Goal: Transaction & Acquisition: Subscribe to service/newsletter

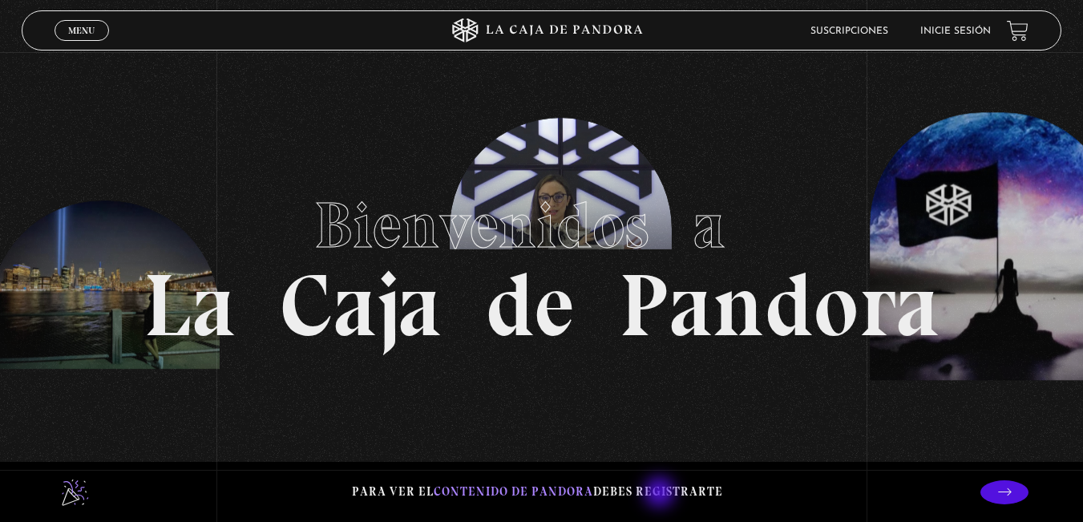
click at [661, 494] on p "Para ver el contenido de Pandora debes registrarte" at bounding box center [537, 492] width 371 height 22
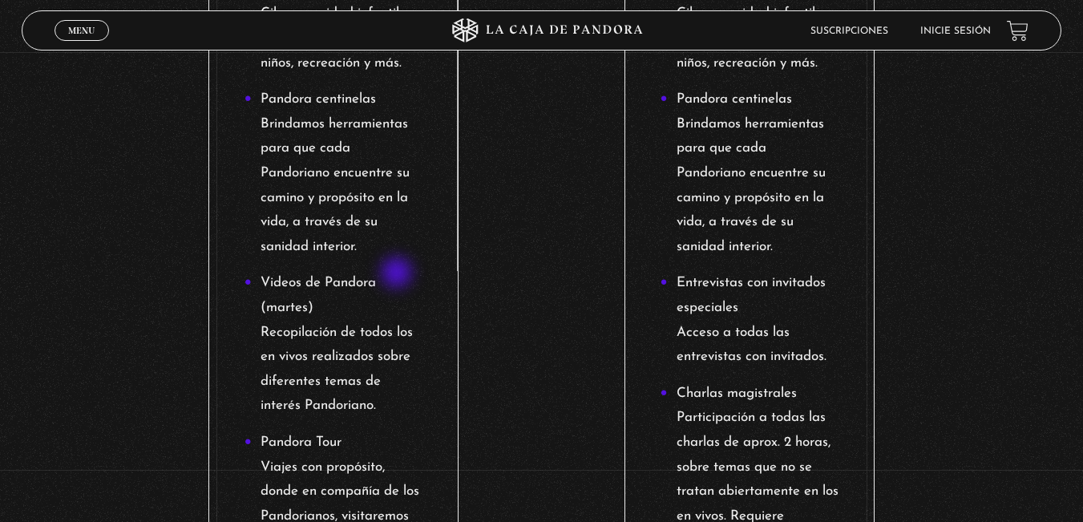
scroll to position [1283, 0]
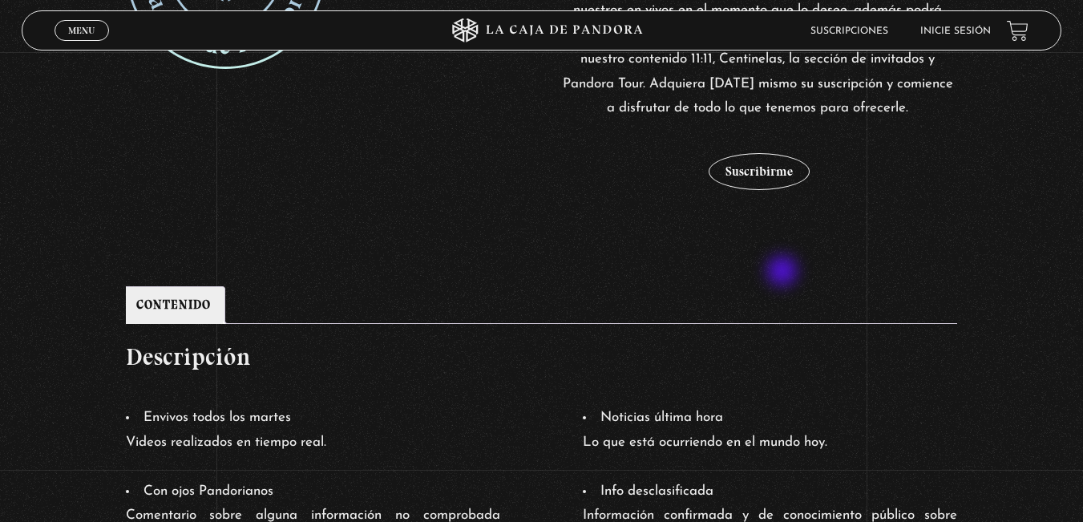
scroll to position [246, 0]
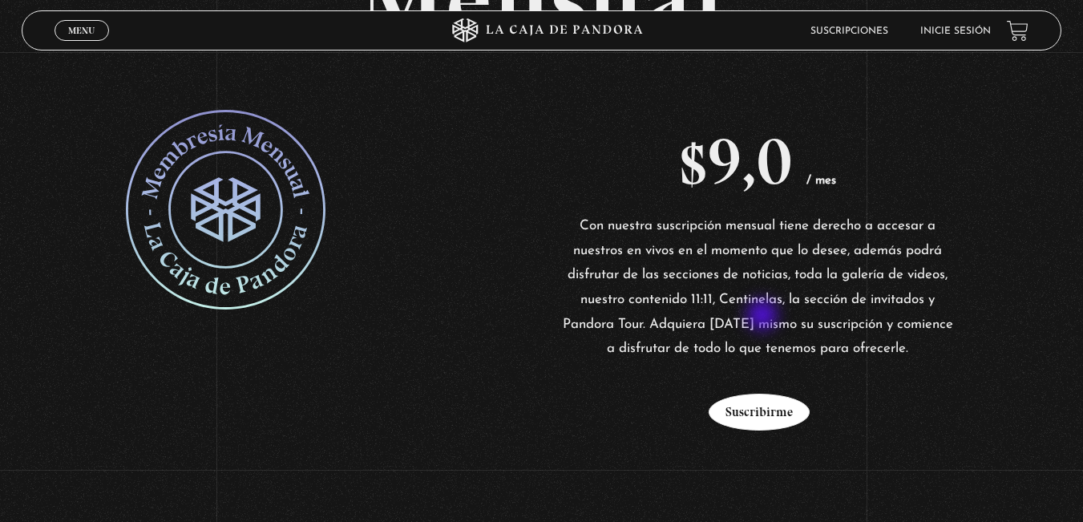
click at [764, 394] on button "Suscribirme" at bounding box center [759, 412] width 101 height 37
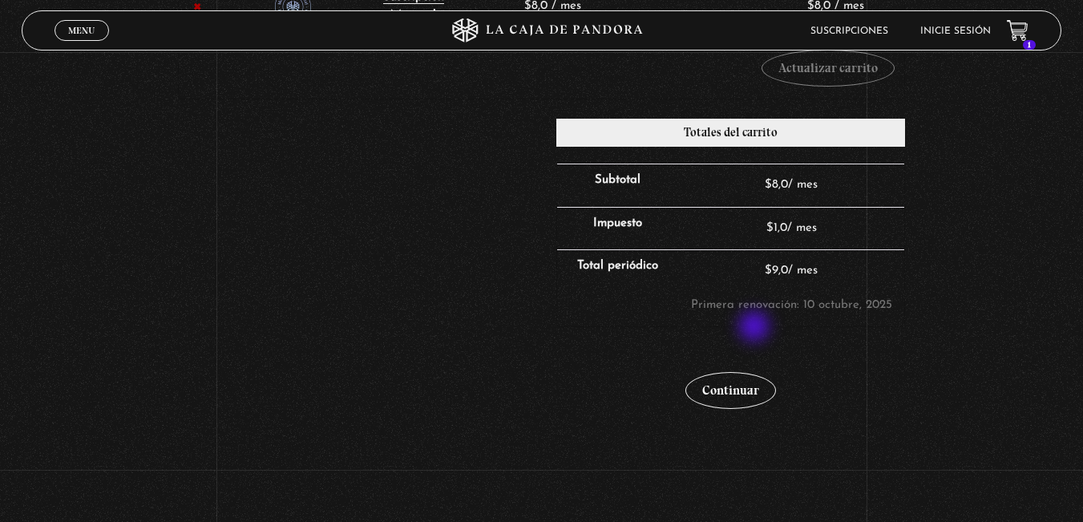
scroll to position [401, 0]
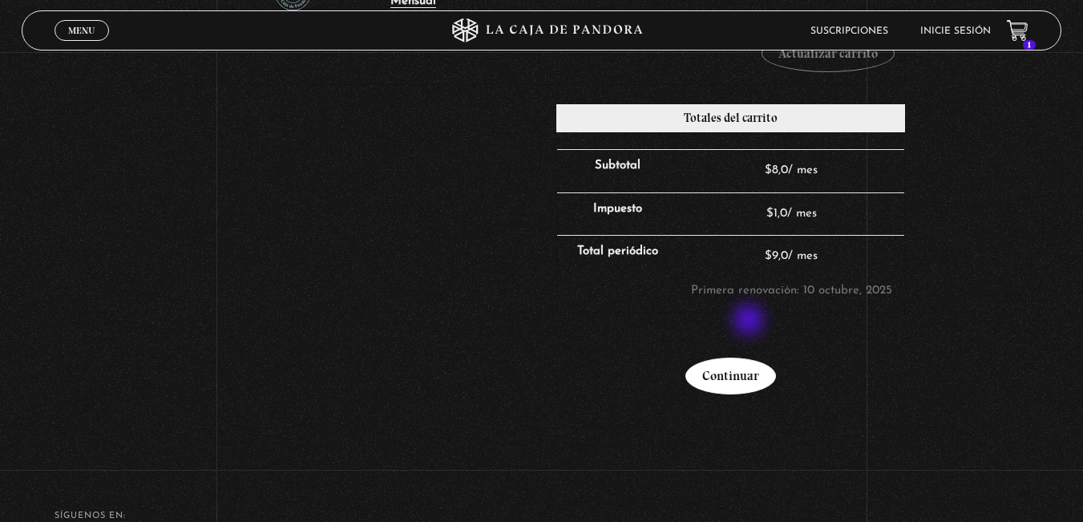
click at [750, 358] on link "Continuar" at bounding box center [730, 376] width 91 height 37
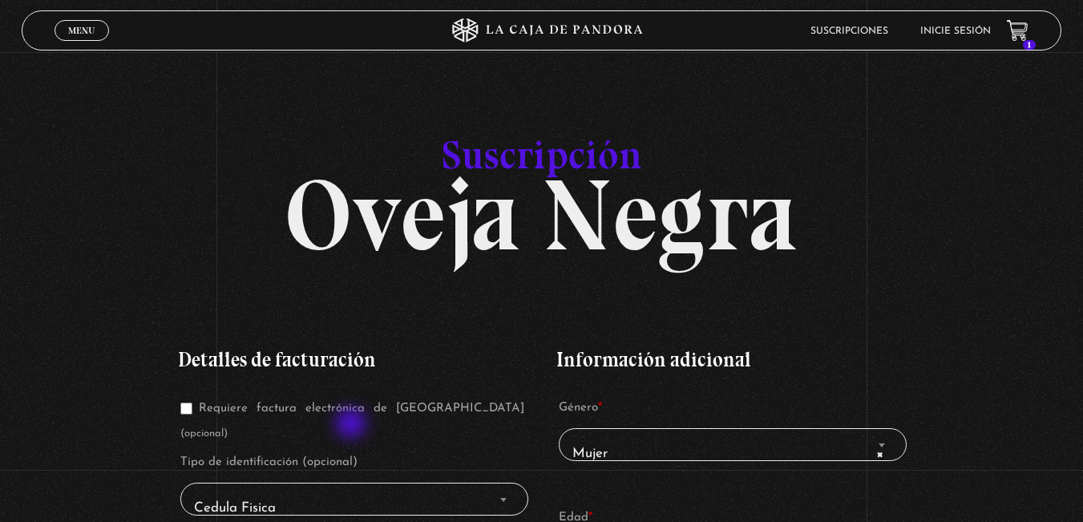
click at [353, 490] on span "Cedula Fisica" at bounding box center [355, 508] width 334 height 36
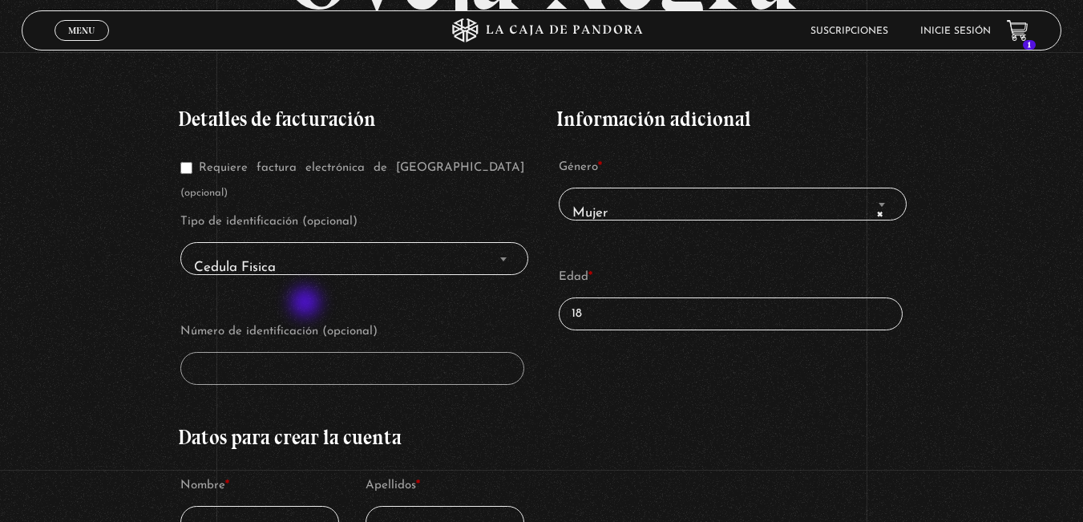
click at [298, 317] on p "Número de identificación (opcional)" at bounding box center [352, 352] width 349 height 70
click at [240, 249] on span "Cedula Fisica" at bounding box center [355, 267] width 334 height 36
click at [192, 162] on input "Requiere factura electrónica de Costa Rica (opcional)" at bounding box center [186, 168] width 12 height 12
checkbox input "true"
click at [389, 249] on span "Cedula Fisica" at bounding box center [355, 267] width 334 height 36
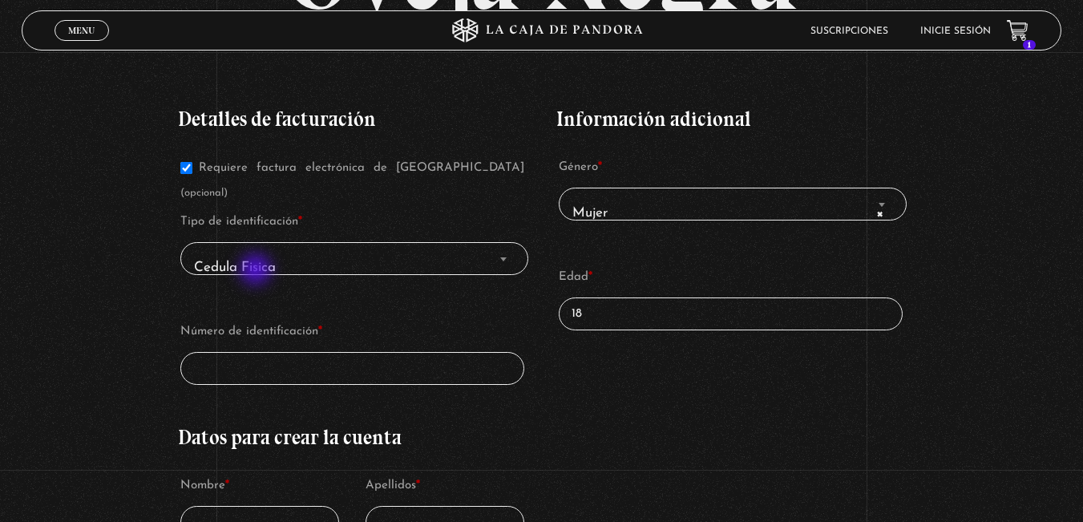
click at [257, 317] on p "Número de identificación *" at bounding box center [352, 352] width 349 height 70
click at [257, 352] on input "Número de identificación *" at bounding box center [352, 368] width 345 height 33
type input "3-0539-0174"
click at [238, 506] on input "Nombre *" at bounding box center [260, 522] width 160 height 33
type input "Laura"
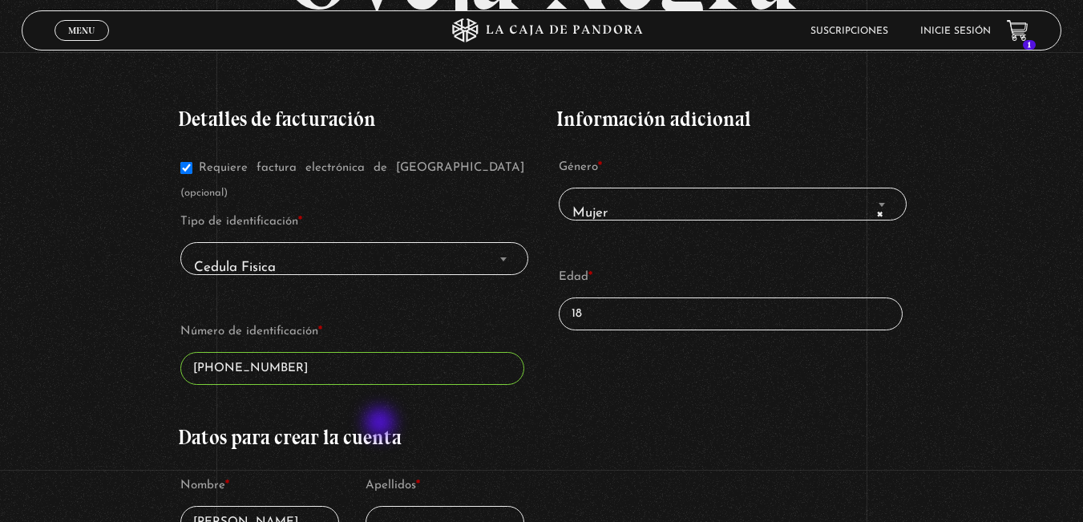
click at [404, 506] on input "Apellidos *" at bounding box center [446, 522] width 160 height 33
type input "Picado"
select select "CR-SJ"
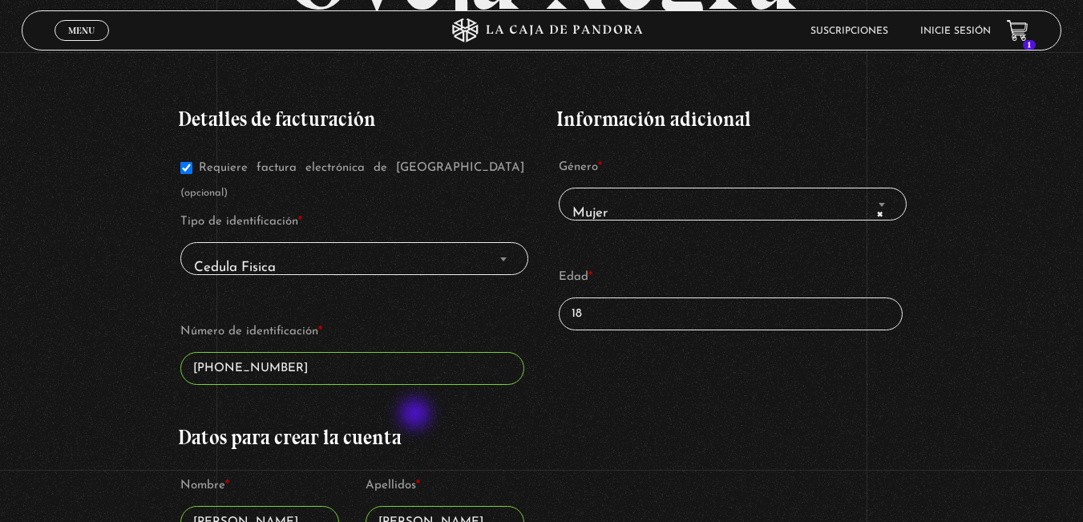
scroll to position [608, 0]
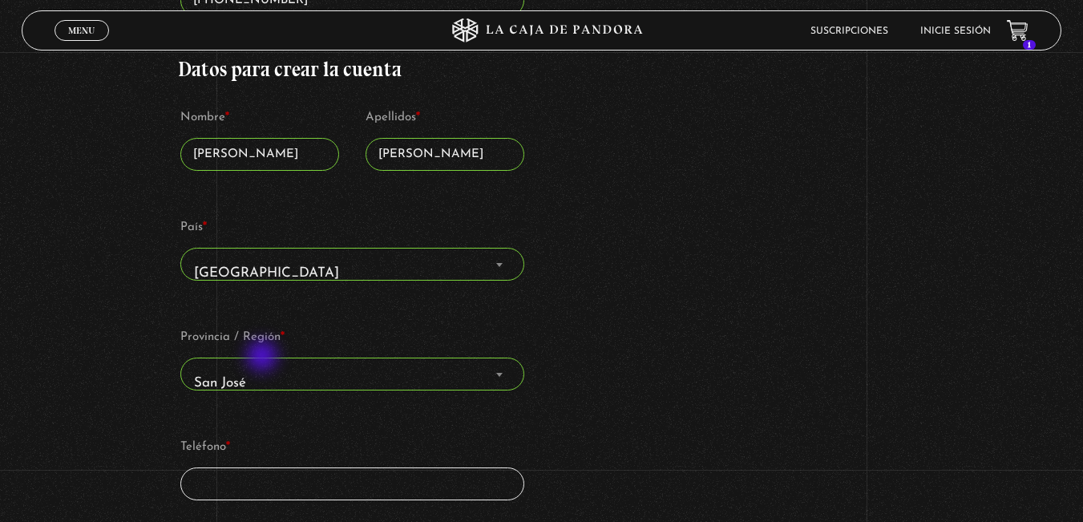
click at [264, 467] on input "Teléfono *" at bounding box center [352, 483] width 345 height 33
click at [306, 485] on div "Detalles de facturación Requiere factura electrónica de Costa Rica (opcional) T…" at bounding box center [352, 184] width 349 height 935
type input "84388402"
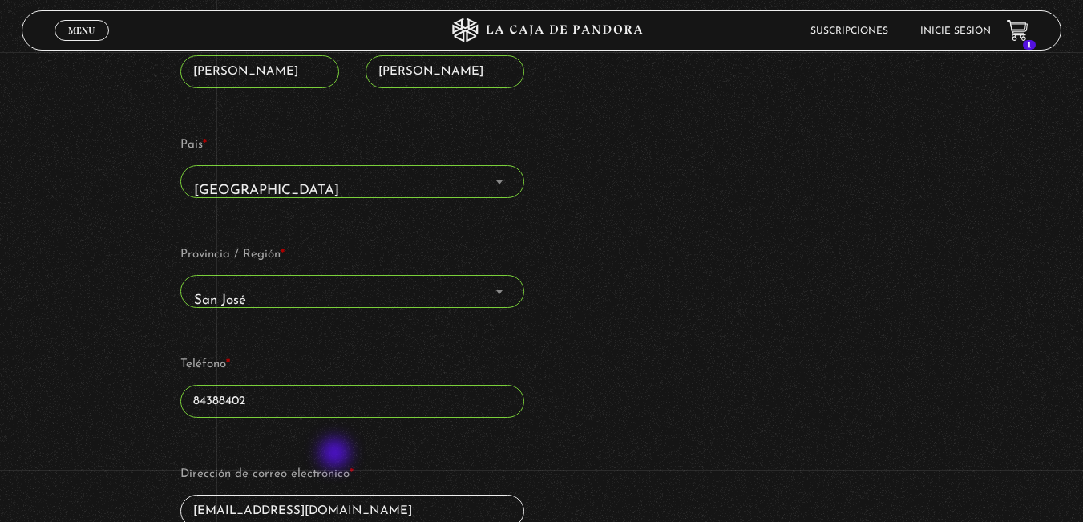
scroll to position [769, 0]
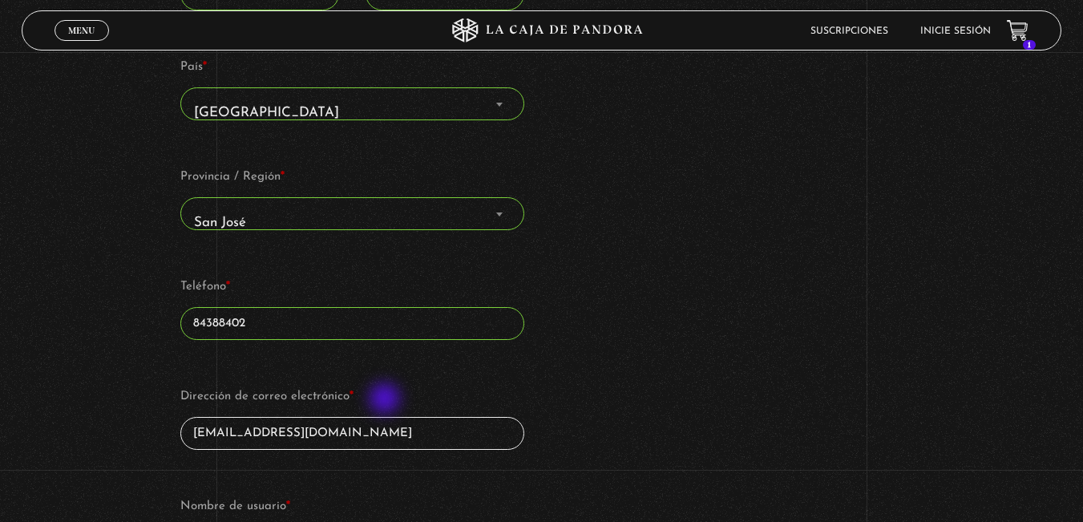
type input "[EMAIL_ADDRESS][DOMAIN_NAME]"
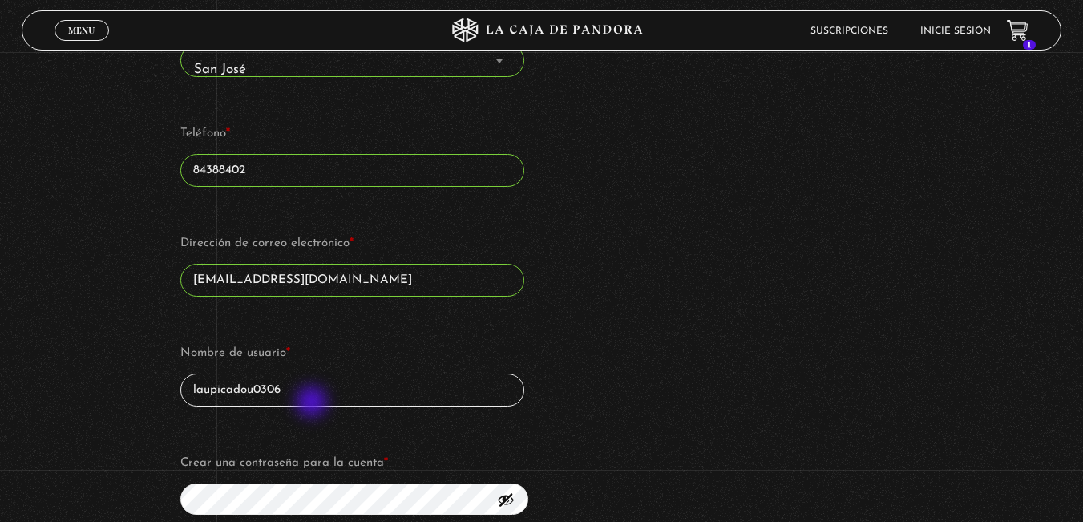
scroll to position [929, 0]
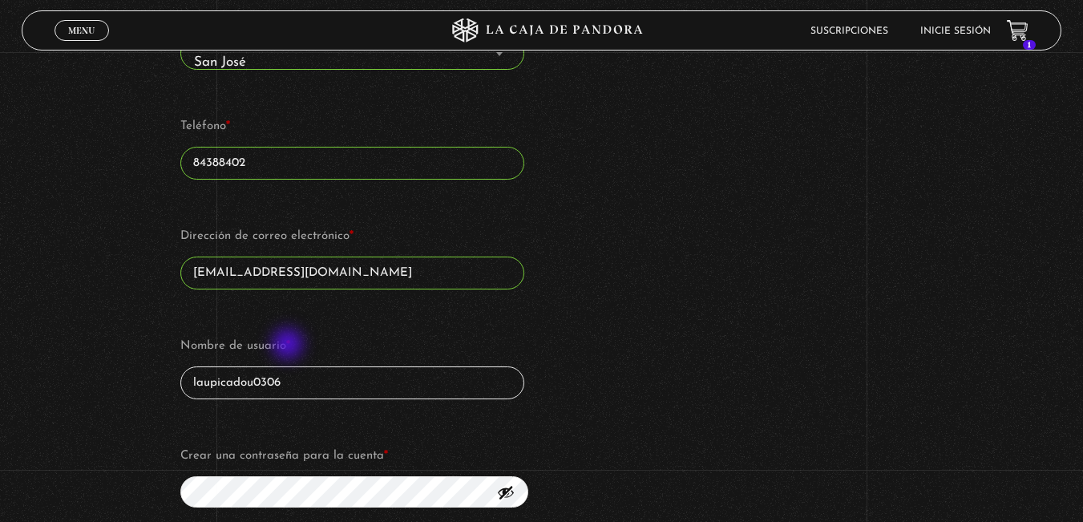
type input "laupicadou0306"
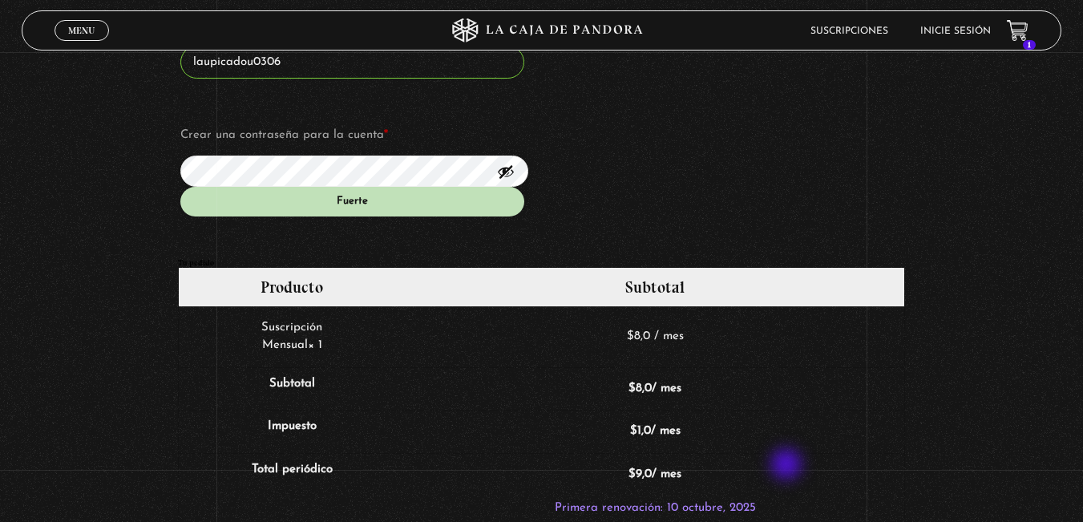
scroll to position [1490, 0]
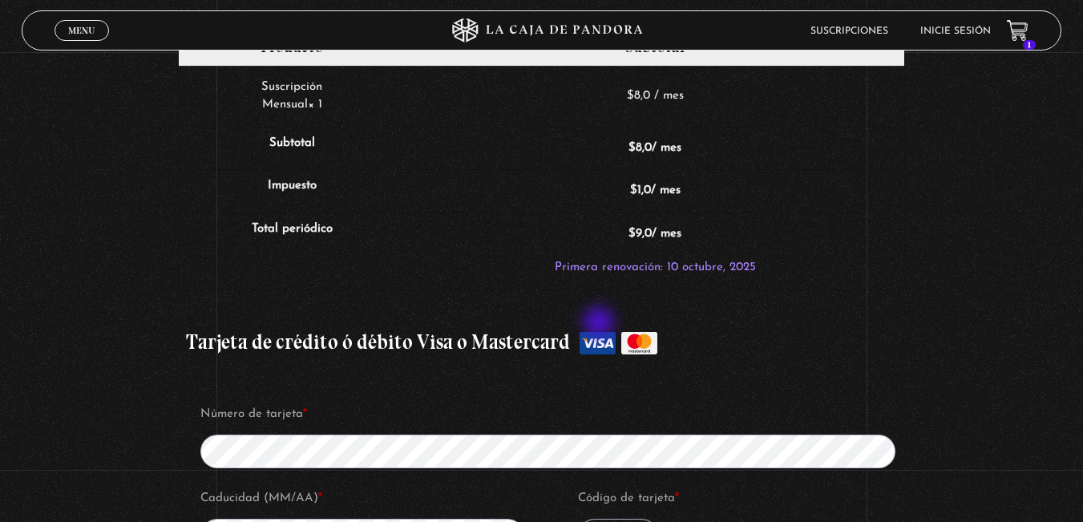
type input "881"
type input "L"
type input "m"
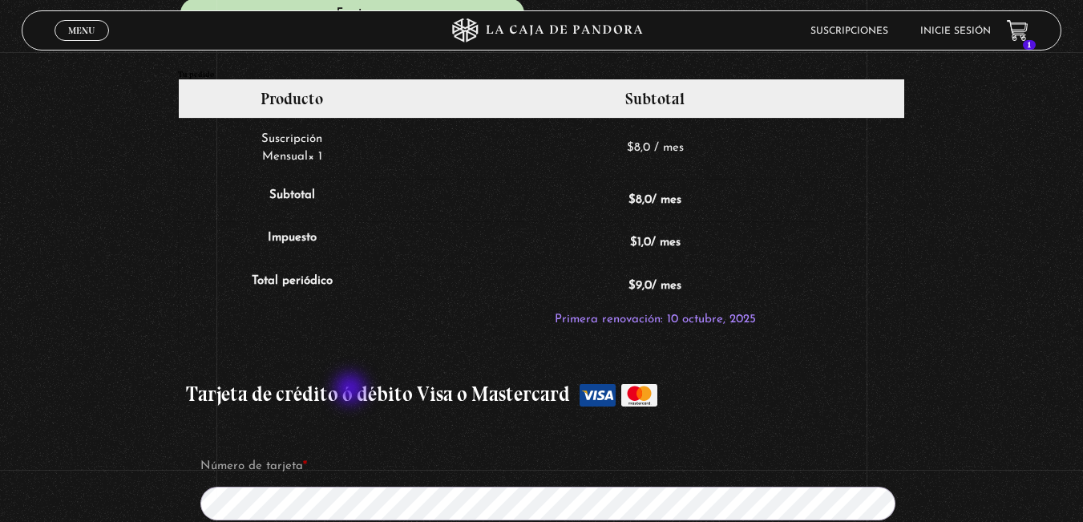
scroll to position [1410, 0]
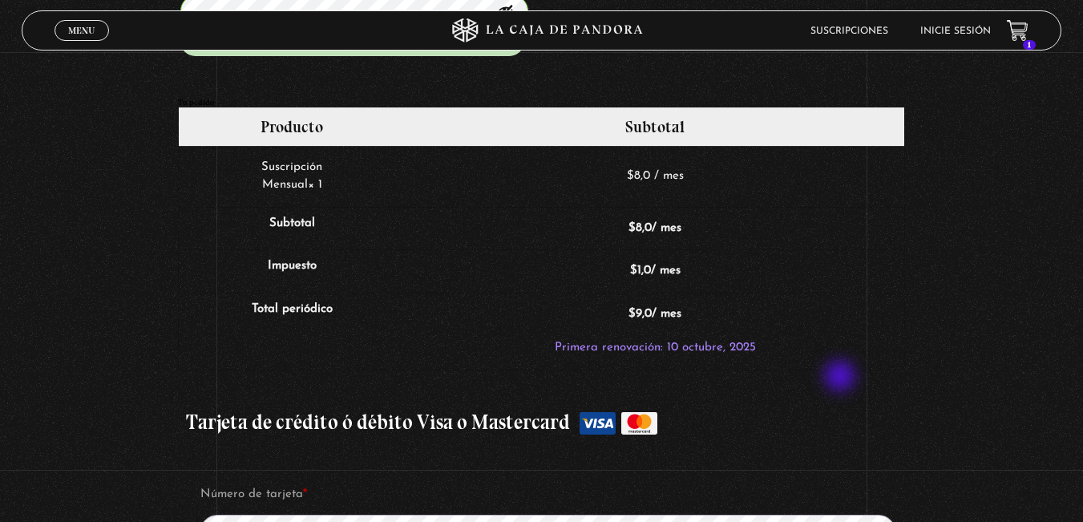
type input "Maria Laura Picado Umaña"
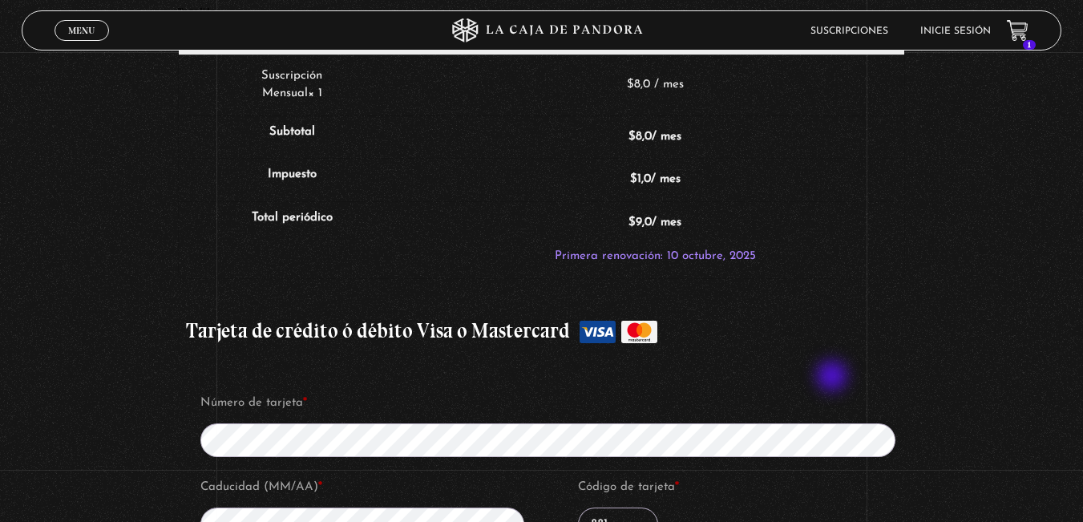
scroll to position [1650, 0]
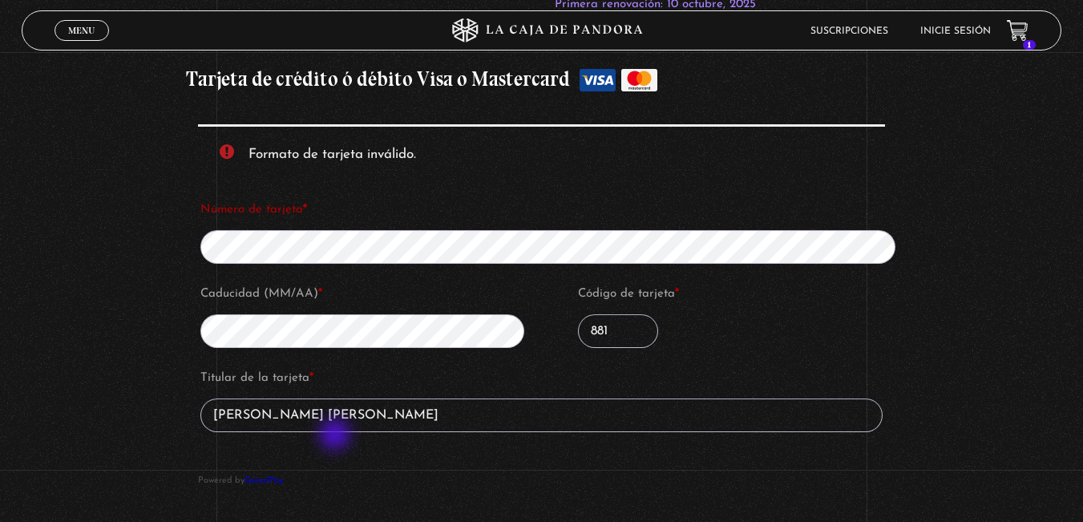
scroll to position [1832, 0]
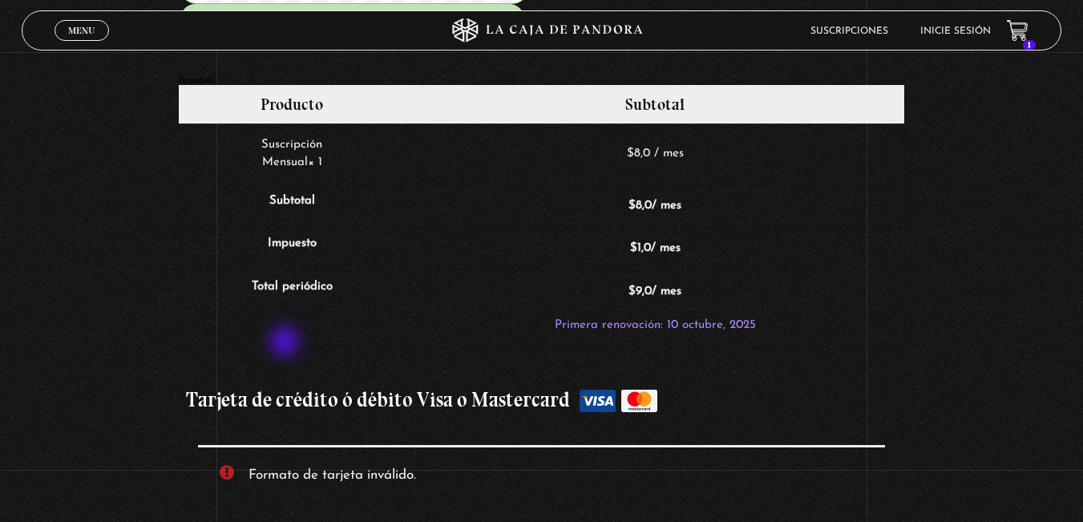
scroll to position [1431, 0]
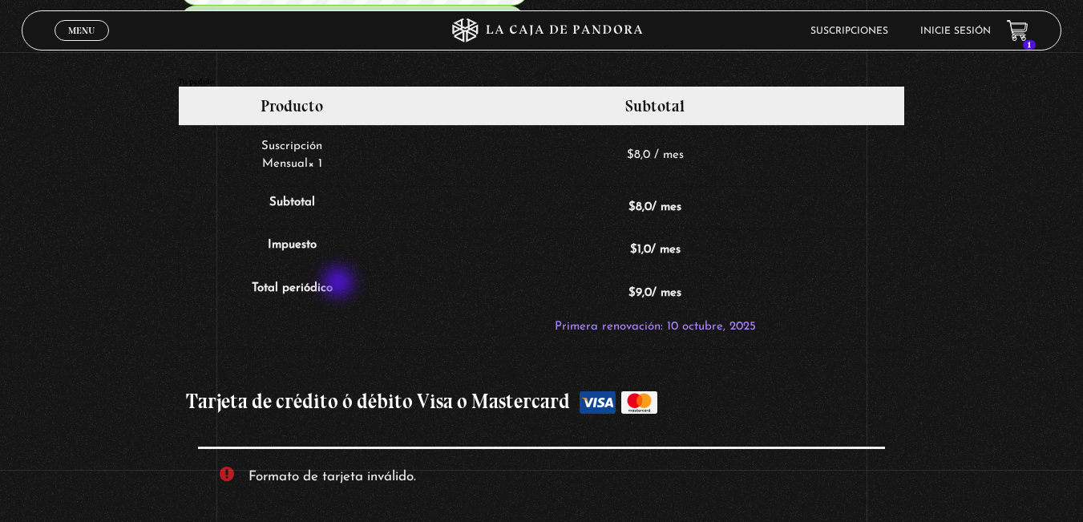
click at [340, 463] on li "Formato de tarjeta inválido." at bounding box center [552, 476] width 608 height 27
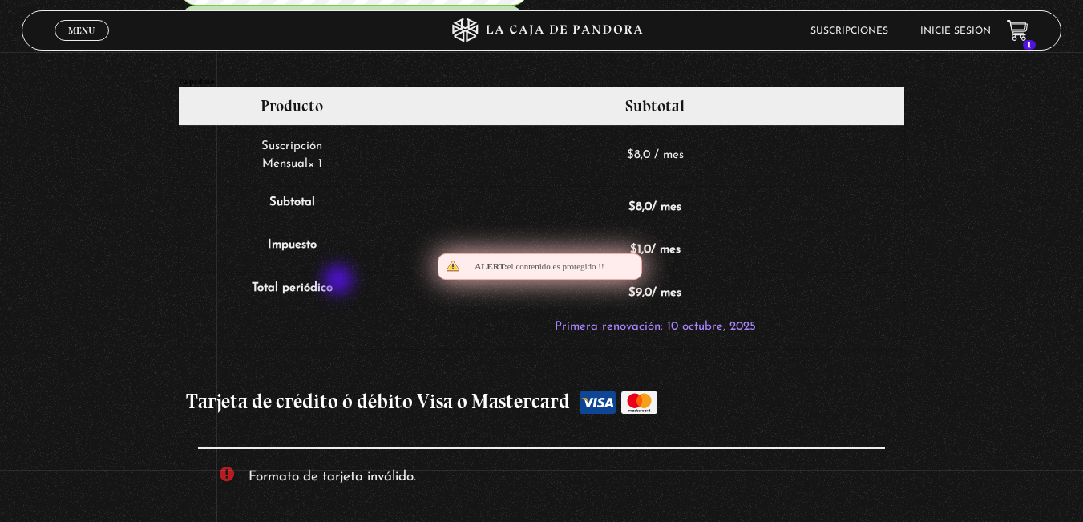
click at [340, 463] on li "Formato de tarjeta inválido." at bounding box center [552, 476] width 608 height 27
click at [277, 520] on label "Número de tarjeta *" at bounding box center [554, 532] width 708 height 24
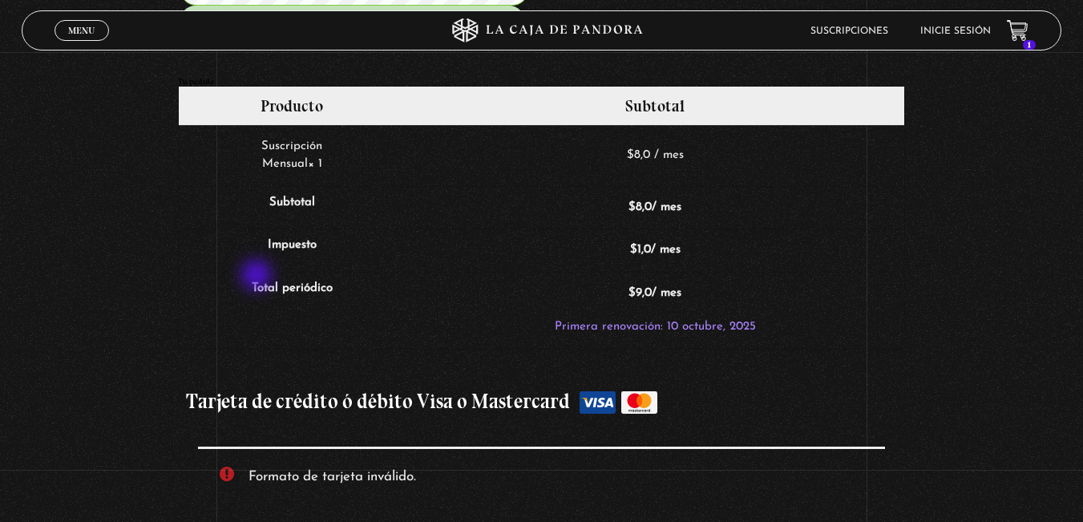
click at [266, 463] on li "Formato de tarjeta inválido." at bounding box center [552, 476] width 608 height 27
click at [497, 463] on li "Formato de tarjeta inválido." at bounding box center [552, 476] width 608 height 27
click at [495, 463] on li "Formato de tarjeta inválido." at bounding box center [552, 476] width 608 height 27
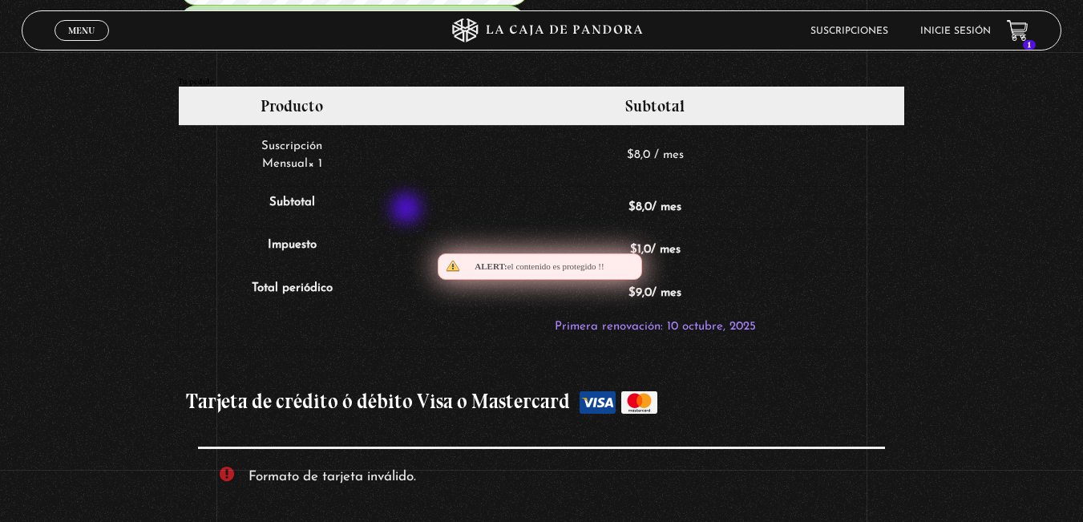
click at [404, 382] on label "Tarjeta de crédito ó débito Visa o Mastercard" at bounding box center [542, 402] width 712 height 40
click at [0, 0] on input "Tarjeta de crédito ó débito Visa o Mastercard" at bounding box center [0, 0] width 0 height 0
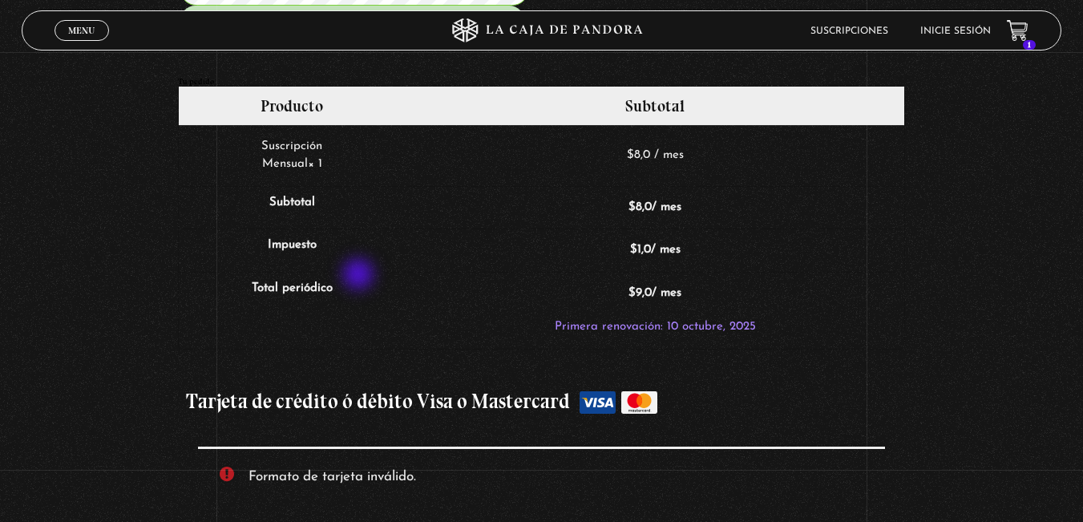
click at [354, 463] on li "Formato de tarjeta inválido." at bounding box center [552, 476] width 608 height 27
click at [531, 382] on label "Tarjeta de crédito ó débito Visa o Mastercard" at bounding box center [542, 402] width 712 height 40
click at [0, 0] on input "Tarjeta de crédito ó débito Visa o Mastercard" at bounding box center [0, 0] width 0 height 0
click at [500, 382] on label "Tarjeta de crédito ó débito Visa o Mastercard" at bounding box center [542, 402] width 712 height 40
click at [0, 0] on input "Tarjeta de crédito ó débito Visa o Mastercard" at bounding box center [0, 0] width 0 height 0
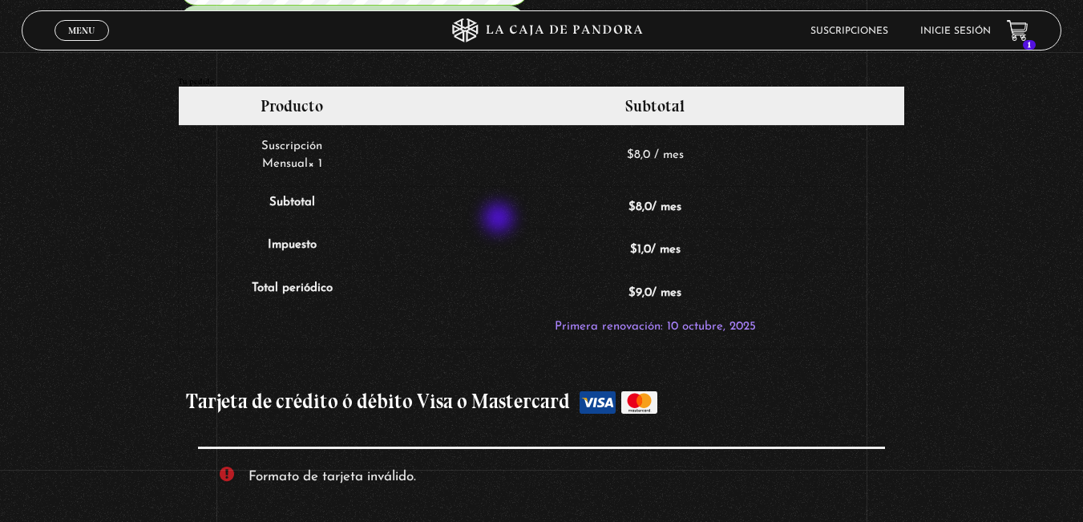
click at [500, 382] on label "Tarjeta de crédito ó débito Visa o Mastercard" at bounding box center [542, 402] width 712 height 40
click at [0, 0] on input "Tarjeta de crédito ó débito Visa o Mastercard" at bounding box center [0, 0] width 0 height 0
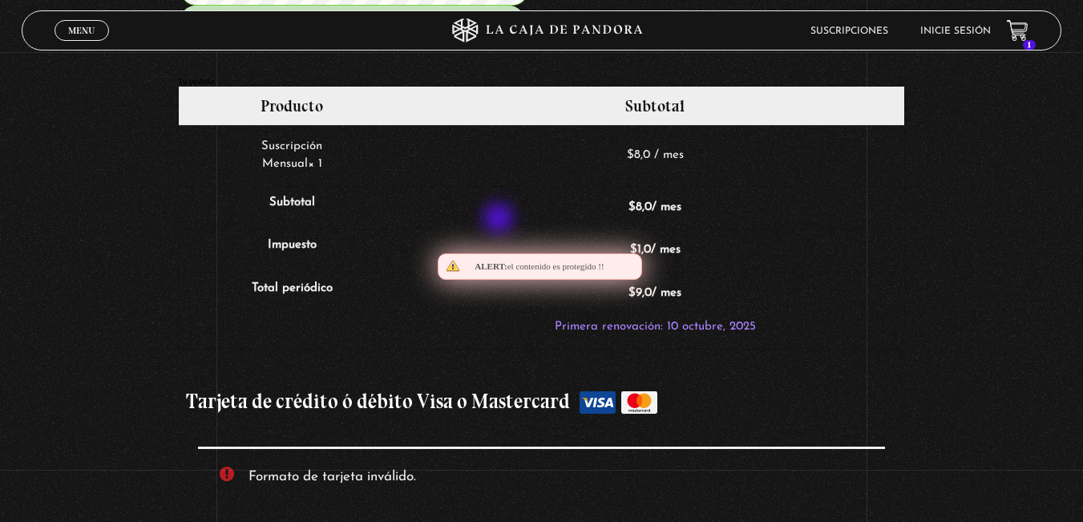
click at [500, 382] on label "Tarjeta de crédito ó débito Visa o Mastercard" at bounding box center [542, 402] width 712 height 40
click at [0, 0] on input "Tarjeta de crédito ó débito Visa o Mastercard" at bounding box center [0, 0] width 0 height 0
click at [500, 382] on label "Tarjeta de crédito ó débito Visa o Mastercard" at bounding box center [542, 402] width 712 height 40
click at [0, 0] on input "Tarjeta de crédito ó débito Visa o Mastercard" at bounding box center [0, 0] width 0 height 0
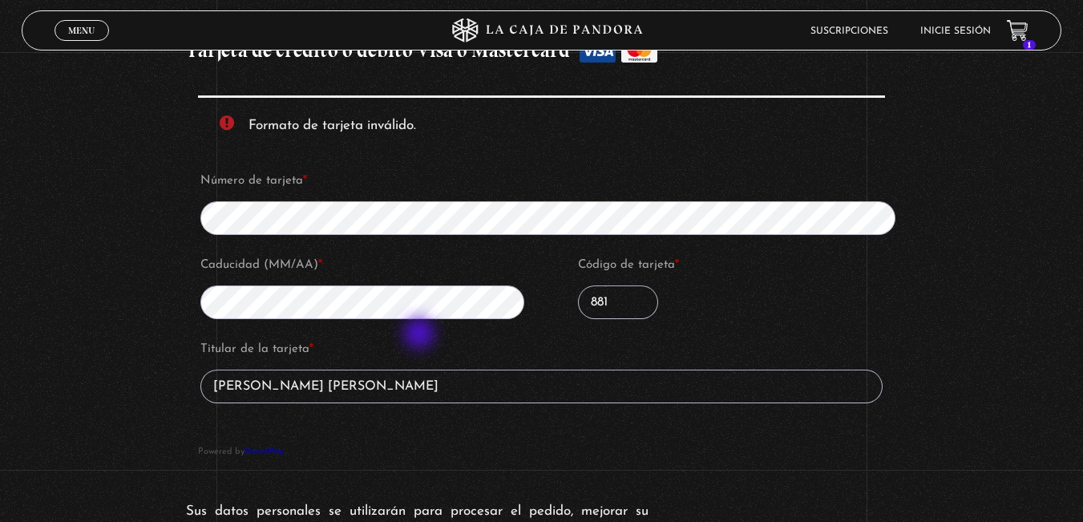
scroll to position [1901, 0]
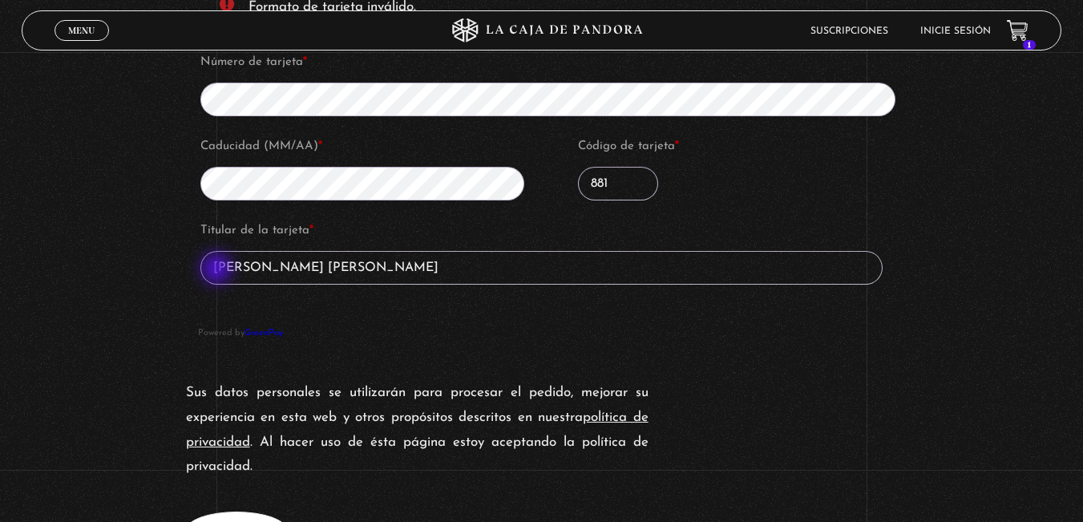
click at [218, 511] on button "Suscribirme" at bounding box center [236, 529] width 101 height 37
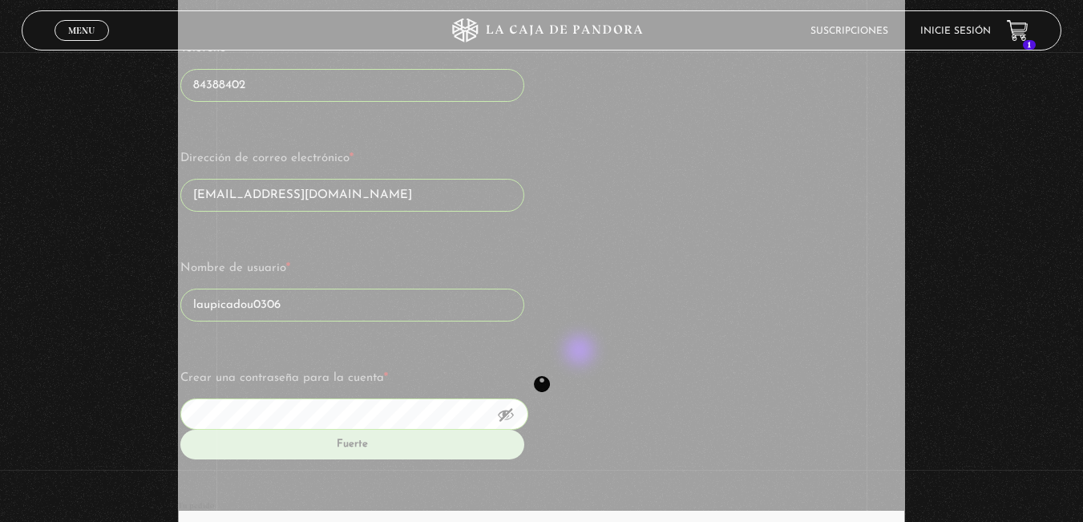
scroll to position [1122, 0]
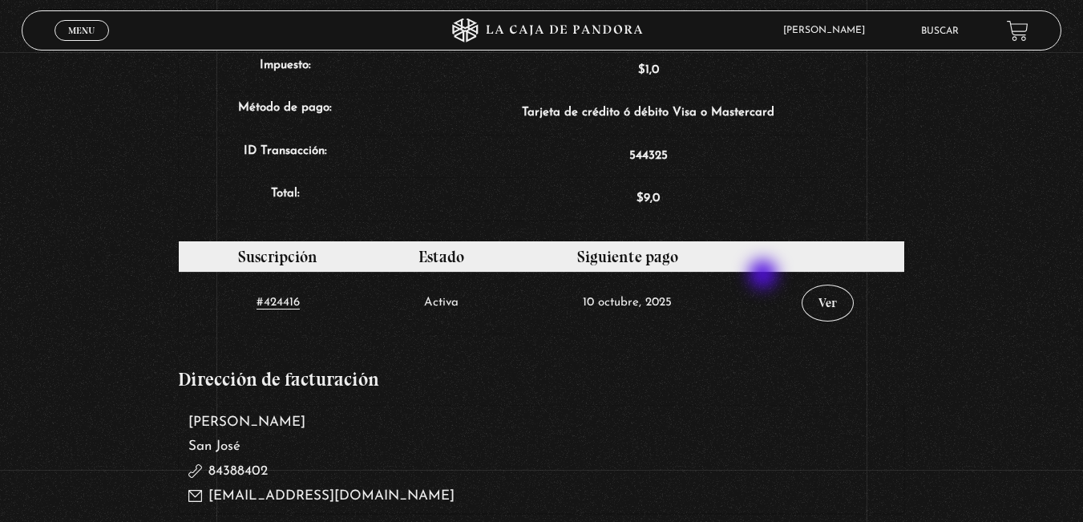
scroll to position [636, 0]
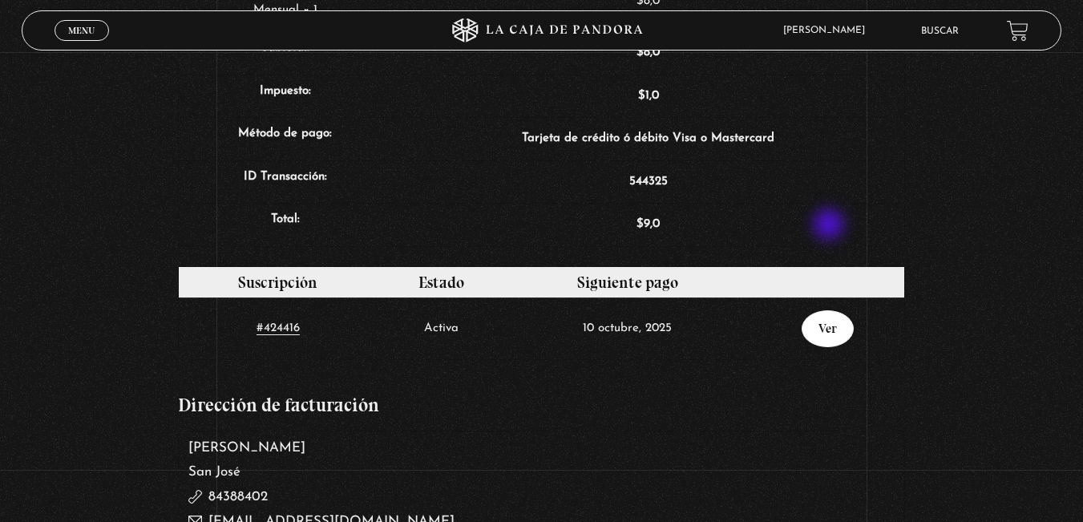
click at [830, 310] on link "Ver" at bounding box center [828, 328] width 52 height 37
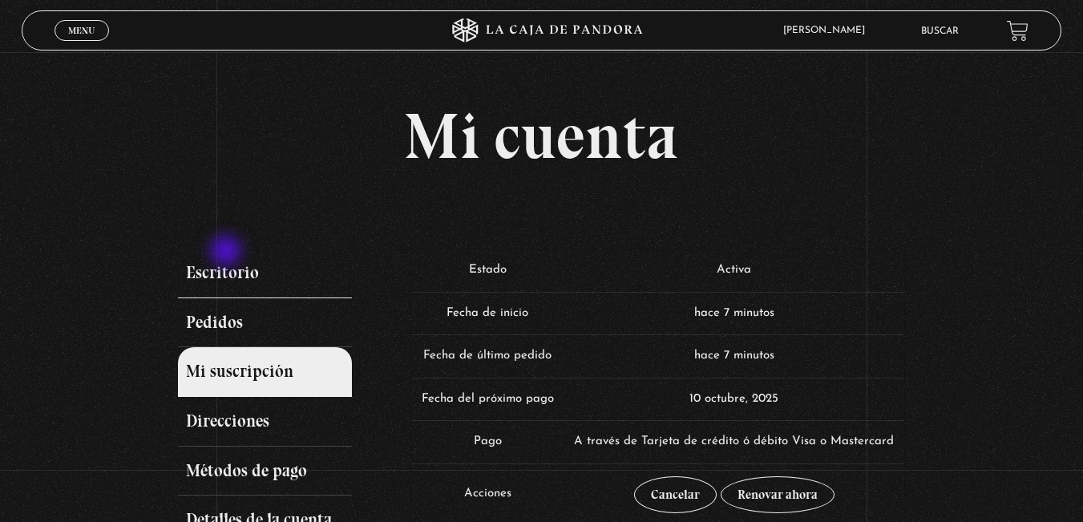
click at [228, 253] on link "Escritorio" at bounding box center [265, 273] width 175 height 50
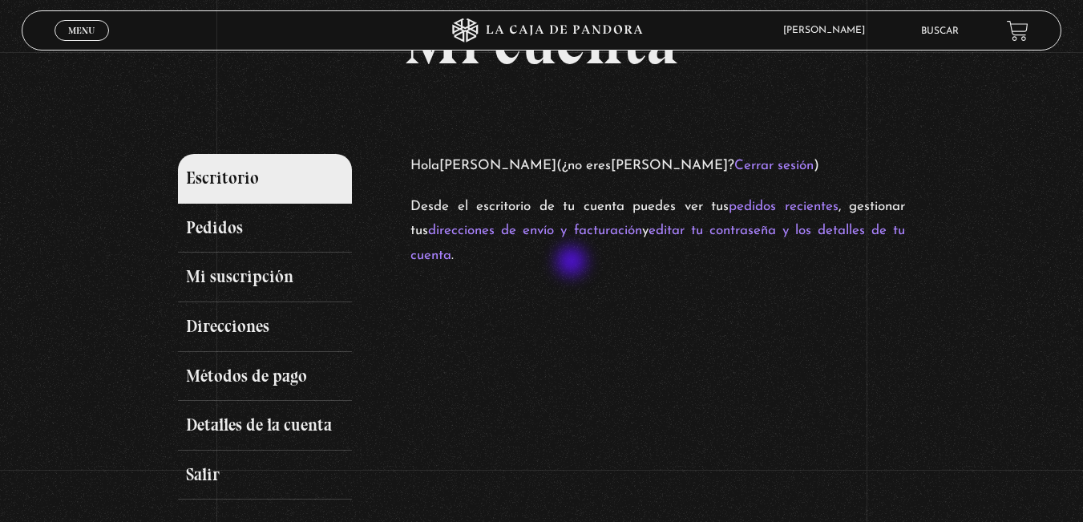
scroll to position [160, 0]
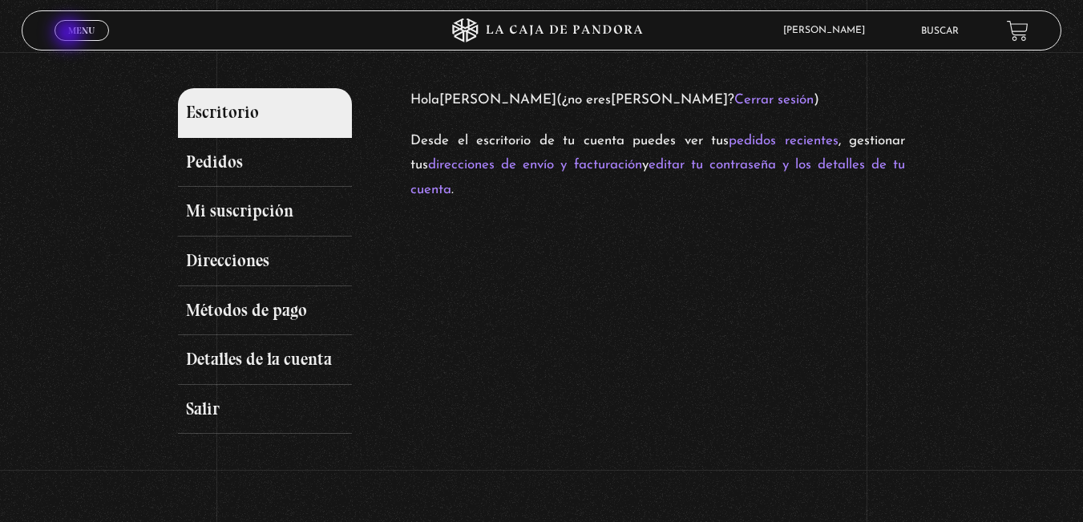
click at [71, 34] on span "Menu" at bounding box center [81, 31] width 26 height 10
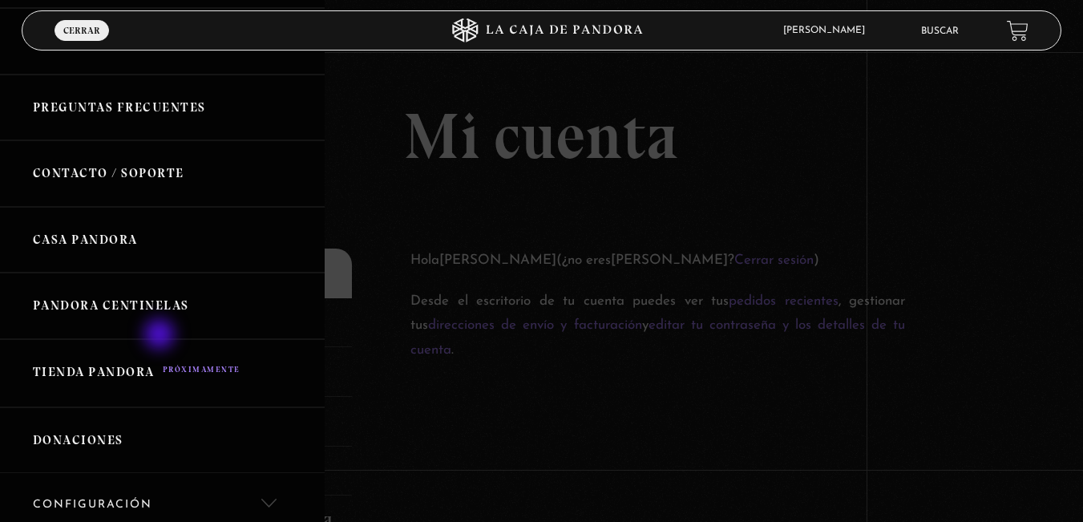
scroll to position [484, 0]
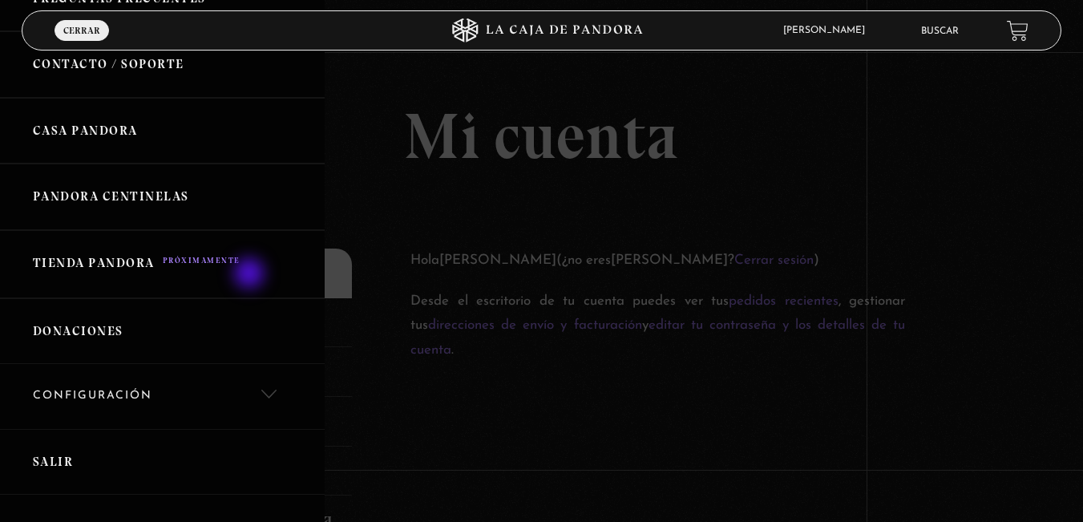
click at [251, 364] on link "Configuración" at bounding box center [162, 396] width 325 height 65
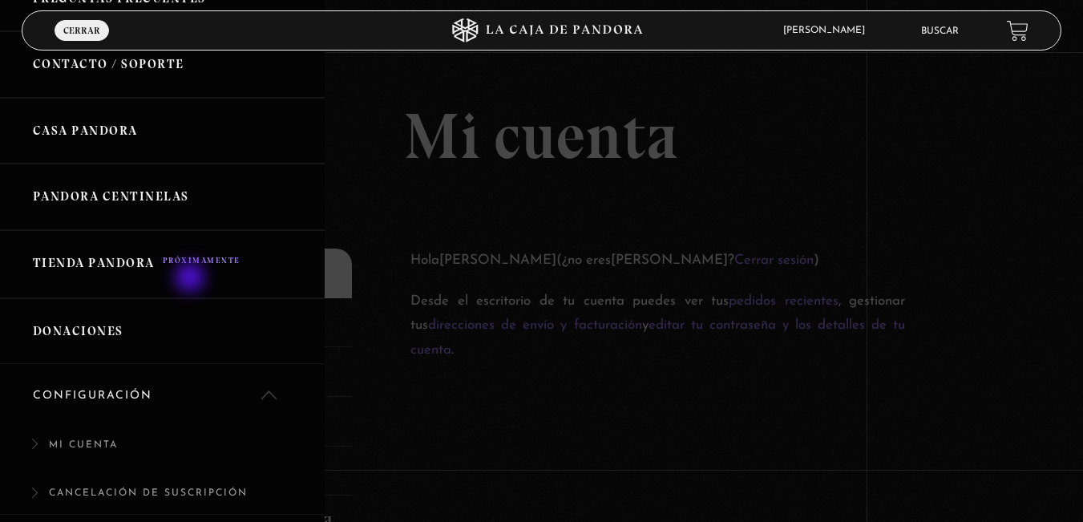
click at [192, 364] on link "Configuración" at bounding box center [162, 396] width 325 height 65
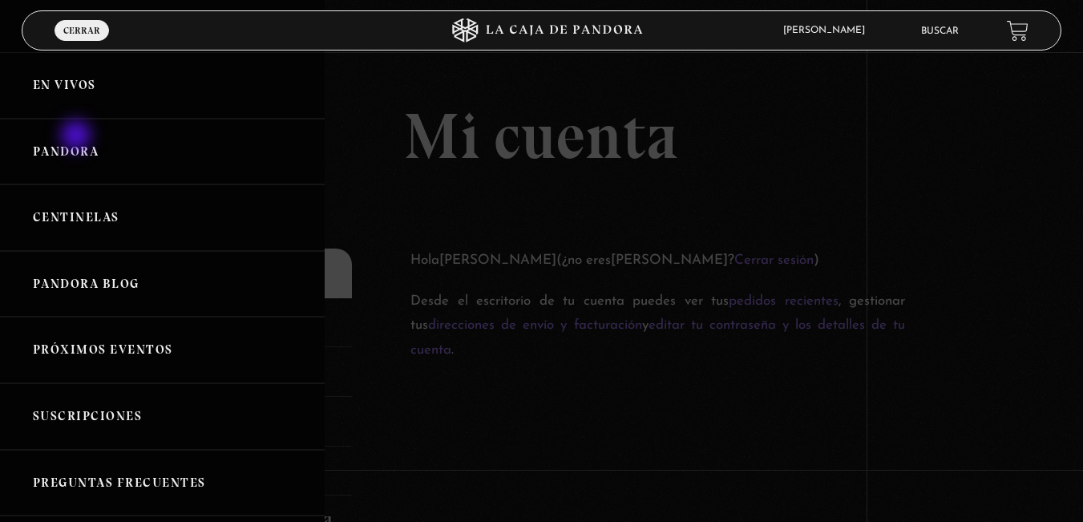
click at [78, 137] on link "Pandora" at bounding box center [162, 152] width 325 height 67
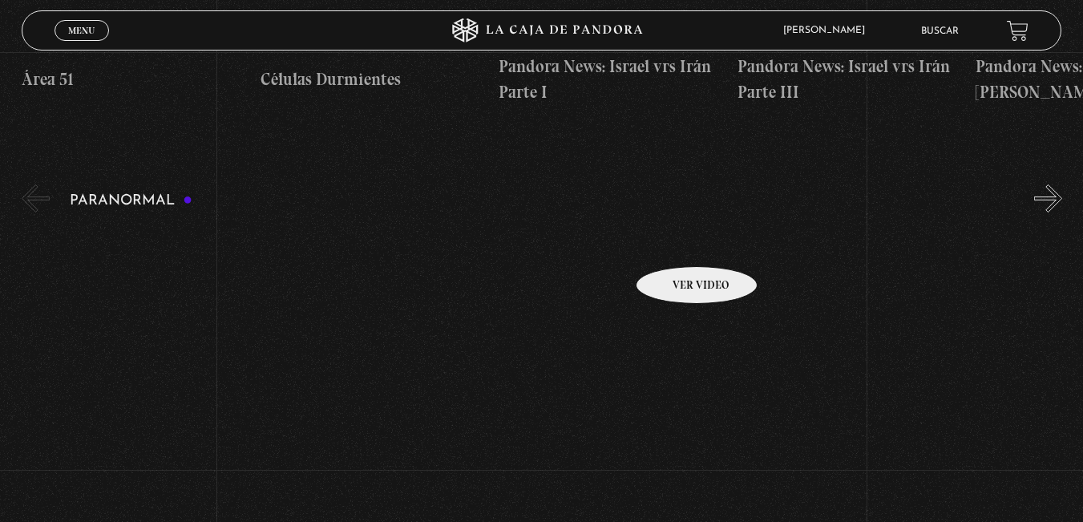
scroll to position [641, 0]
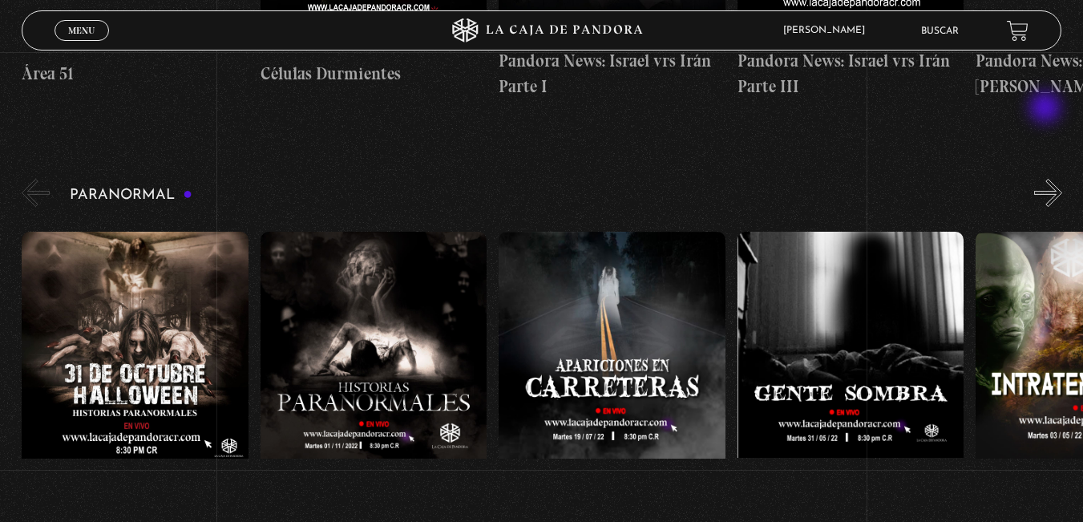
click at [1047, 179] on button "»" at bounding box center [1048, 193] width 28 height 28
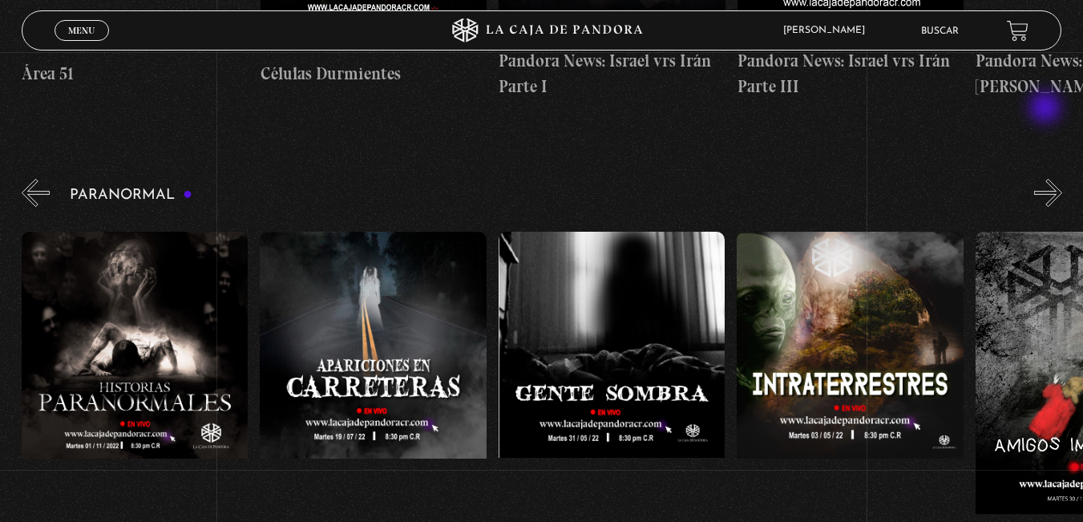
click at [1047, 179] on button "»" at bounding box center [1048, 193] width 28 height 28
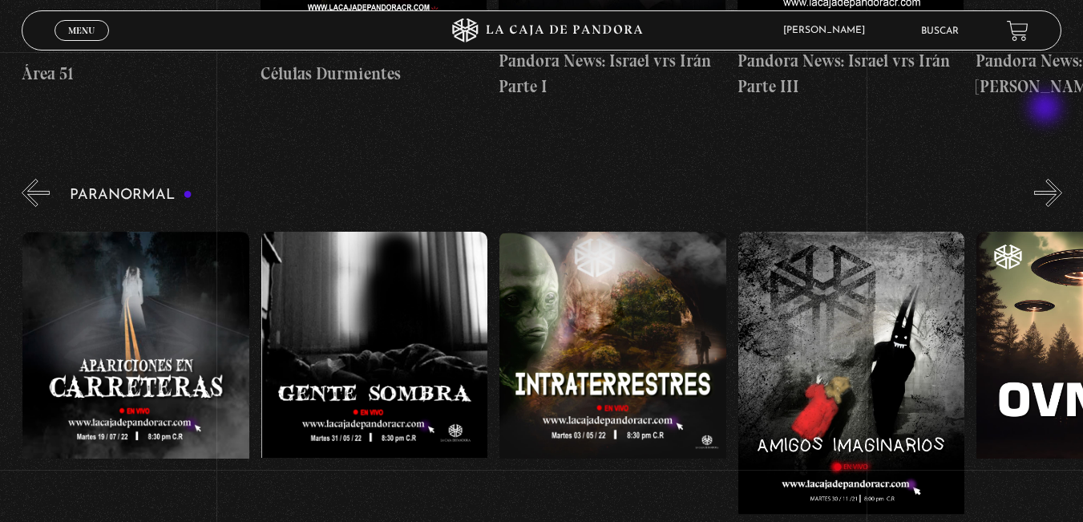
scroll to position [0, 477]
click at [1047, 179] on button "»" at bounding box center [1048, 193] width 28 height 28
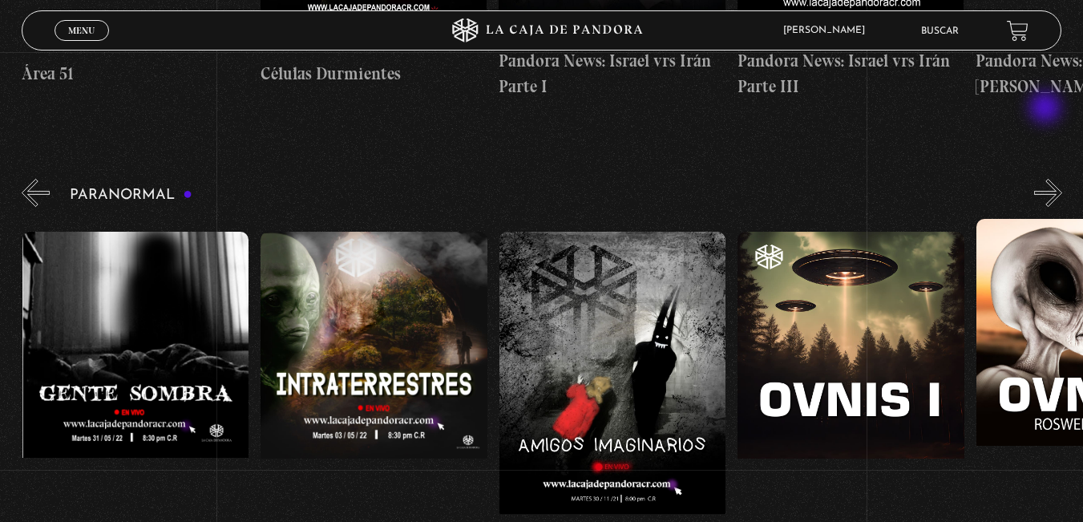
click at [1047, 179] on button "»" at bounding box center [1048, 193] width 28 height 28
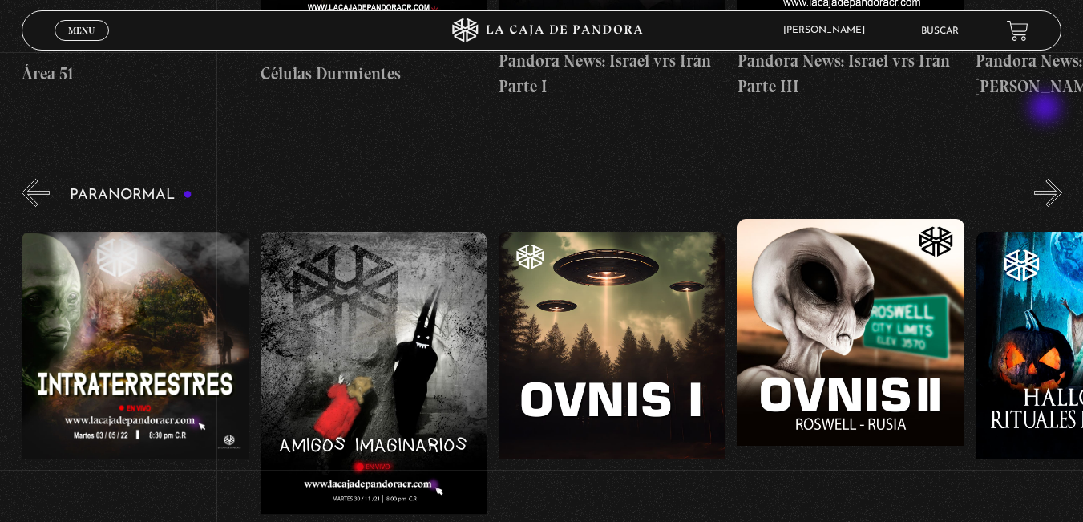
click at [1047, 179] on button "»" at bounding box center [1048, 193] width 28 height 28
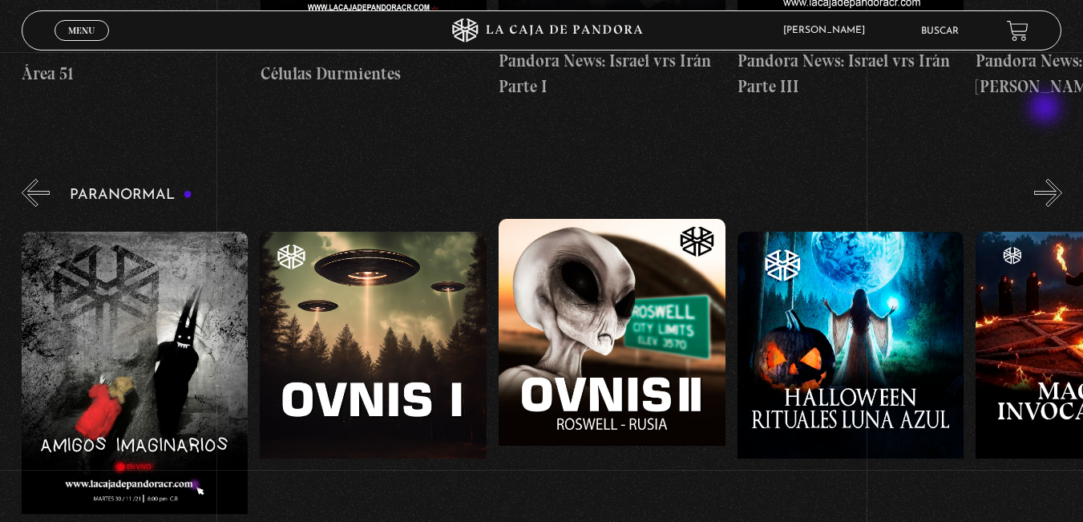
click at [1047, 179] on button "»" at bounding box center [1048, 193] width 28 height 28
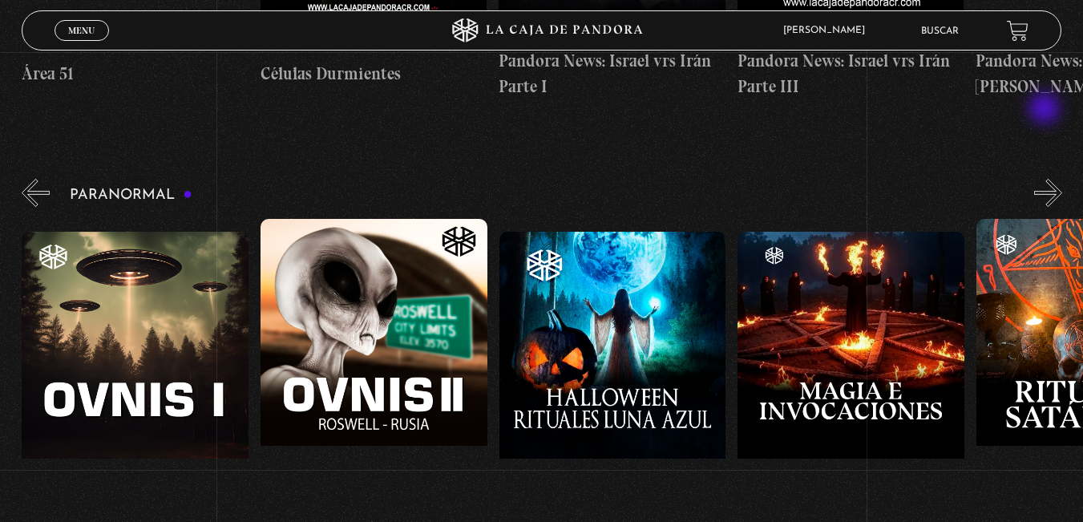
click at [1046, 179] on button "»" at bounding box center [1048, 193] width 28 height 28
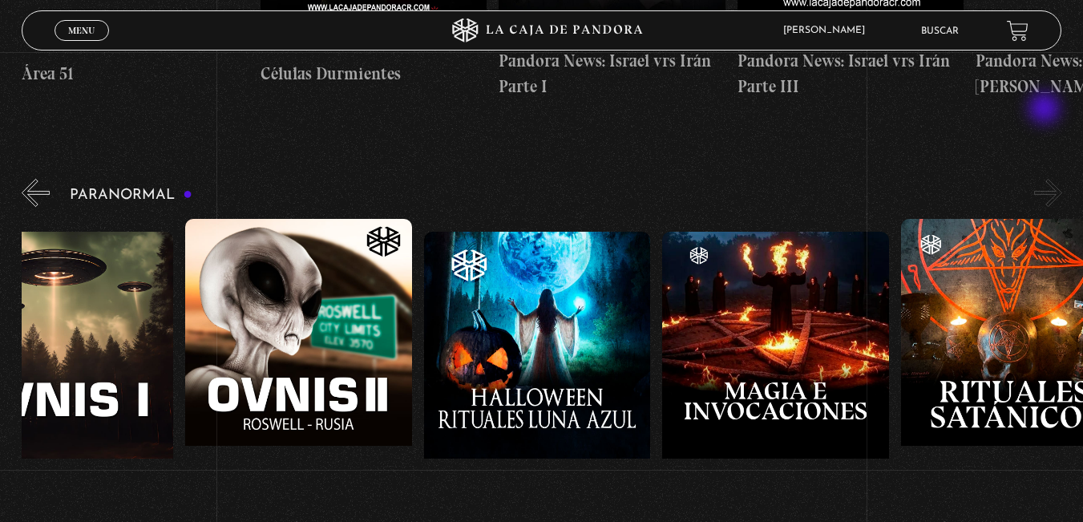
scroll to position [0, 1550]
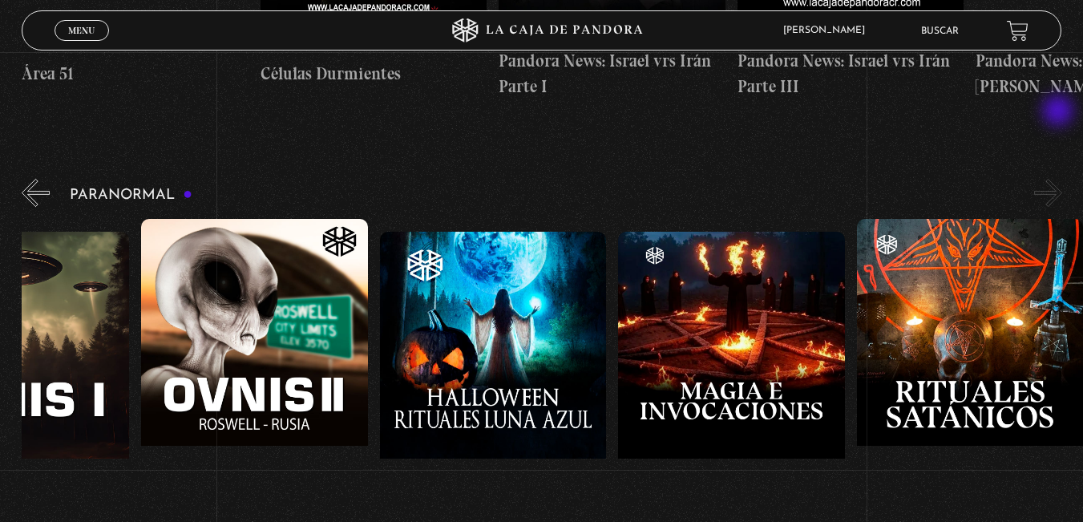
click at [1060, 179] on button "»" at bounding box center [1048, 193] width 28 height 28
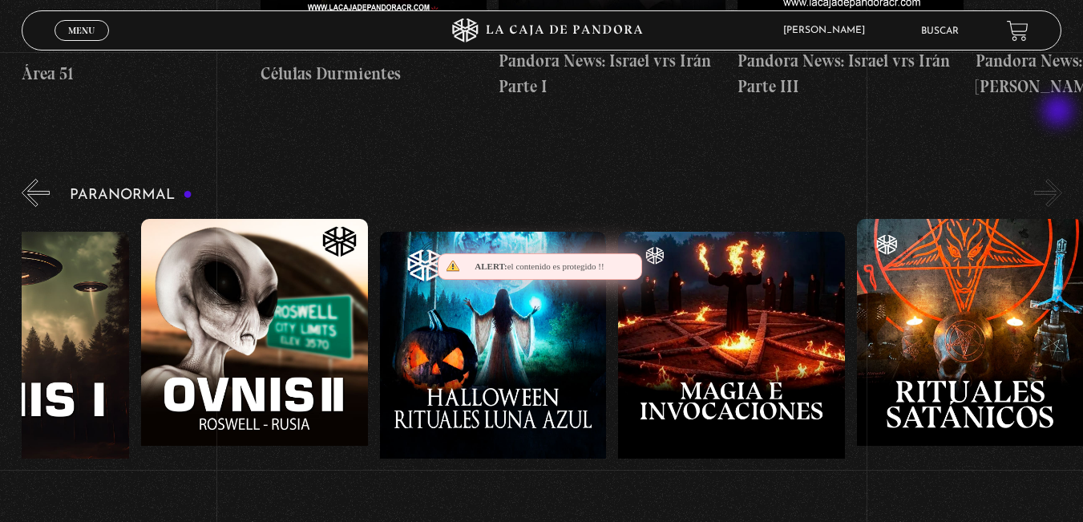
click at [1060, 179] on button "»" at bounding box center [1048, 193] width 28 height 28
click at [86, 176] on div "Paranormal [DATE] [DATE] Historias Paranormales Apariciones en Carretera Ovnis …" at bounding box center [552, 371] width 1061 height 390
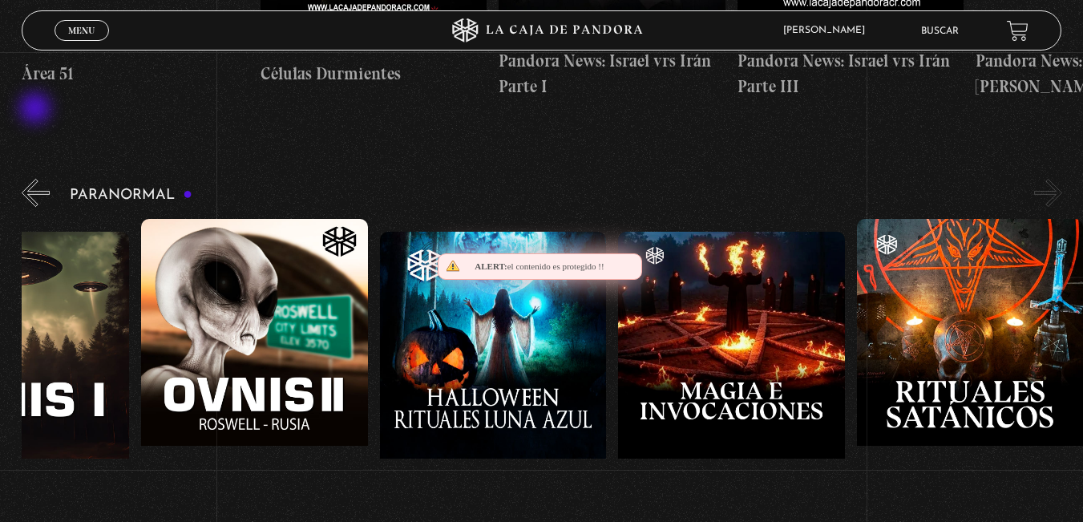
click at [37, 179] on button "«" at bounding box center [36, 193] width 28 height 28
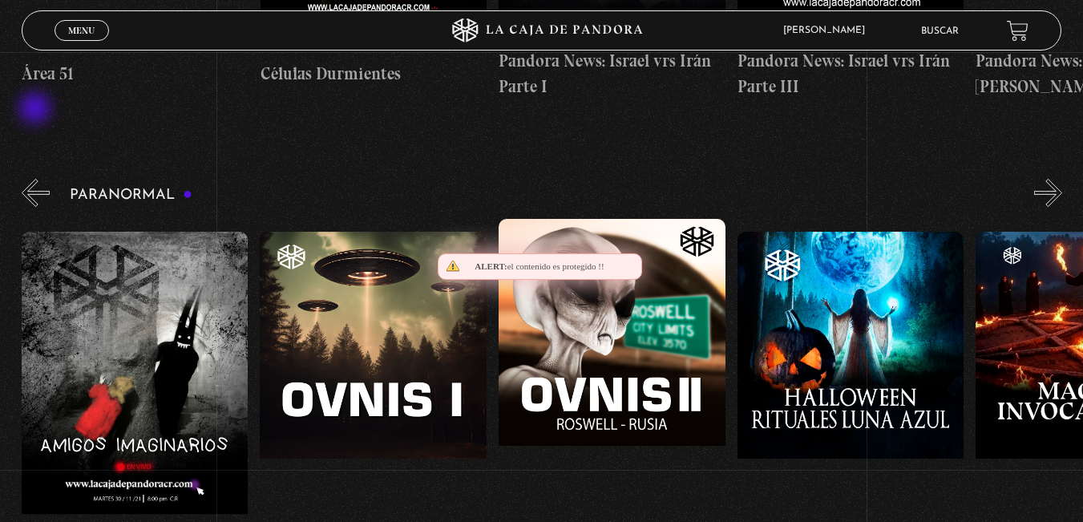
click at [37, 179] on button "«" at bounding box center [36, 193] width 28 height 28
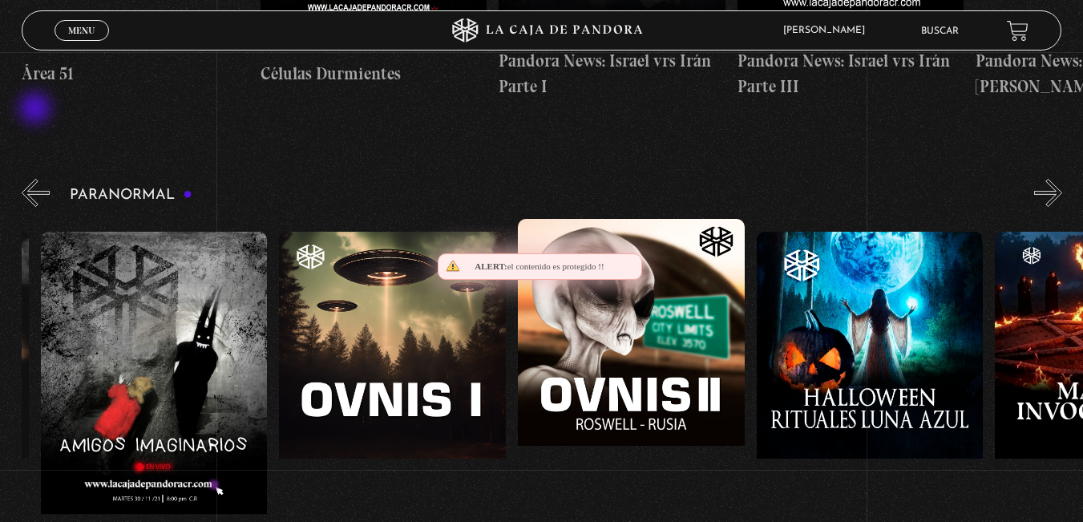
click at [37, 179] on button "«" at bounding box center [36, 193] width 28 height 28
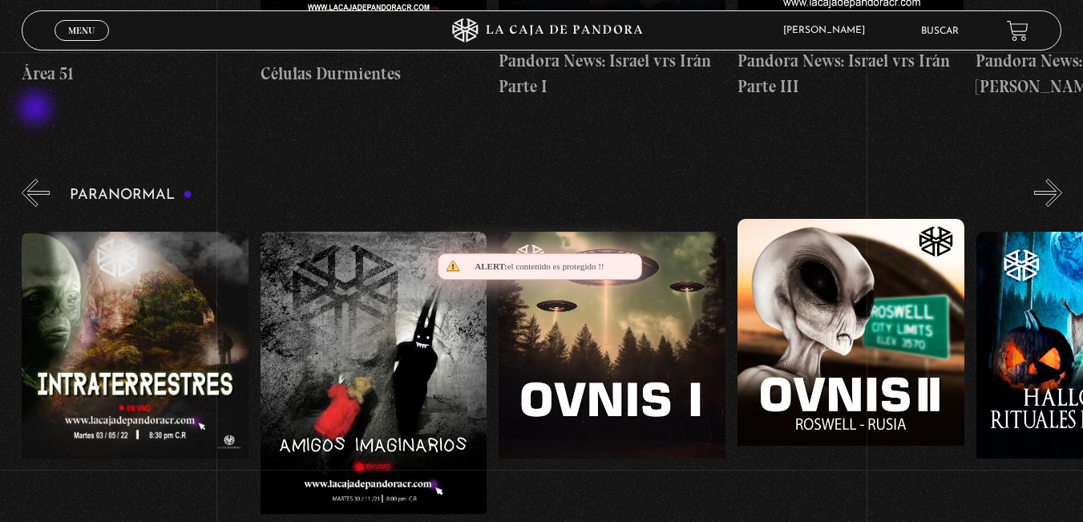
click at [37, 179] on button "«" at bounding box center [36, 193] width 28 height 28
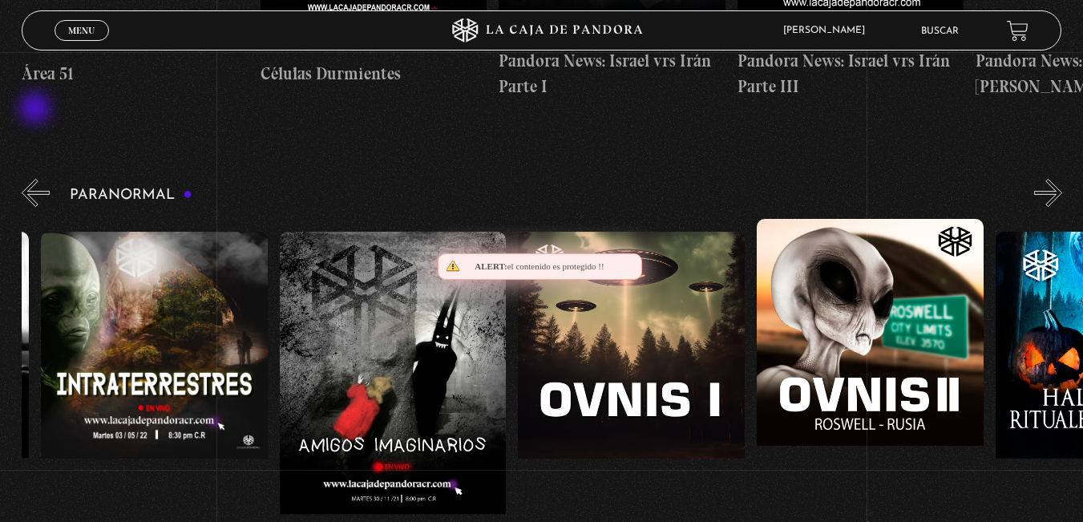
click at [37, 179] on button "«" at bounding box center [36, 193] width 28 height 28
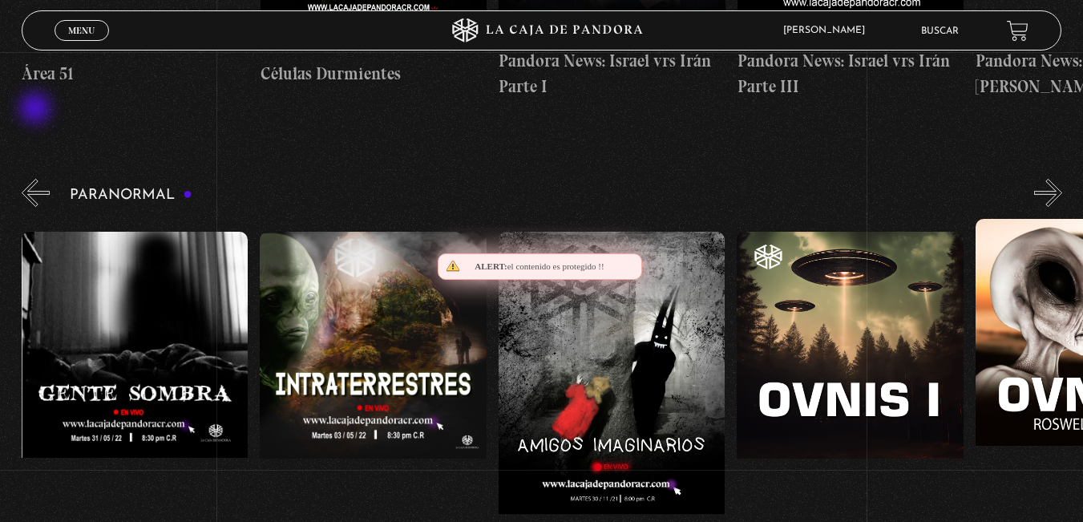
click at [37, 179] on button "«" at bounding box center [36, 193] width 28 height 28
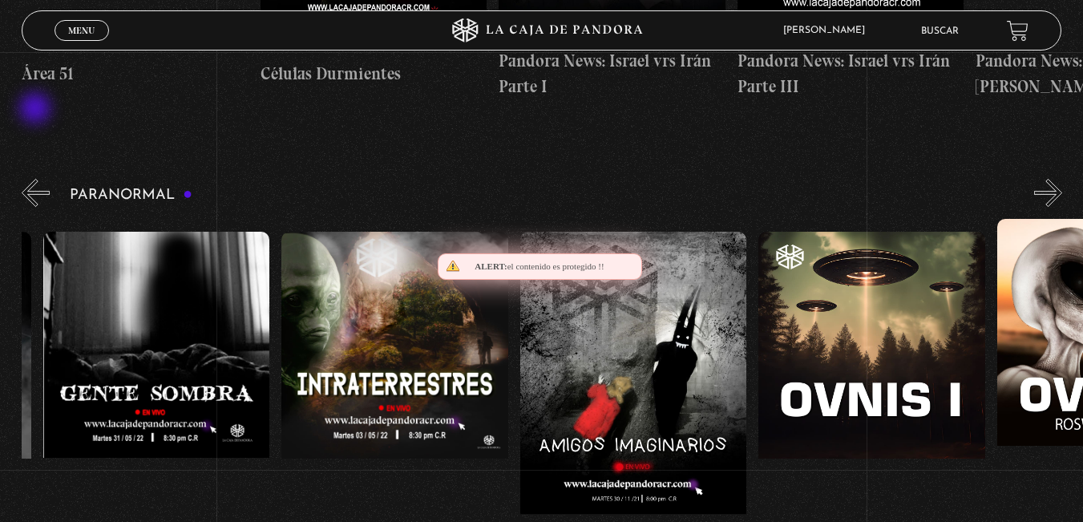
click at [37, 179] on button "«" at bounding box center [36, 193] width 28 height 28
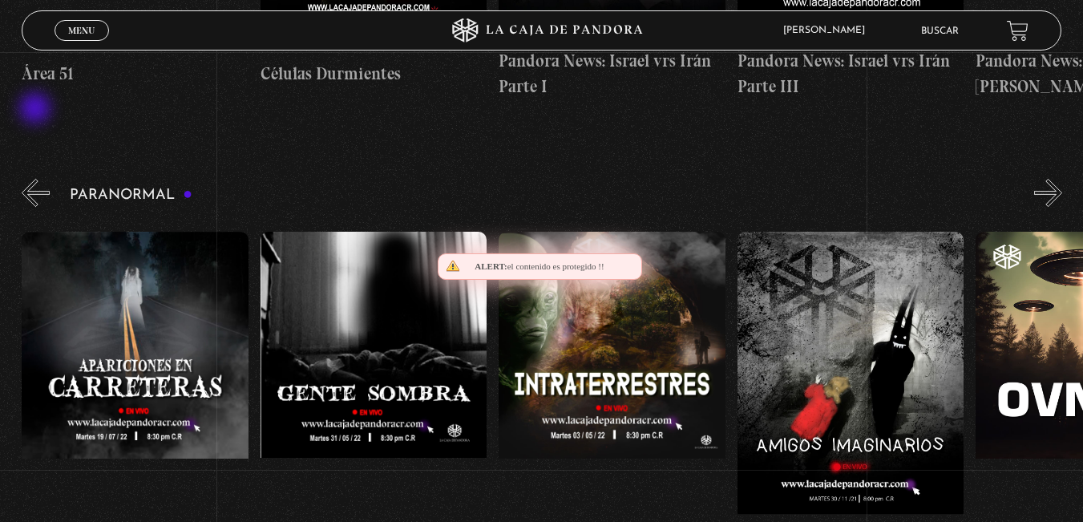
click at [37, 179] on button "«" at bounding box center [36, 193] width 28 height 28
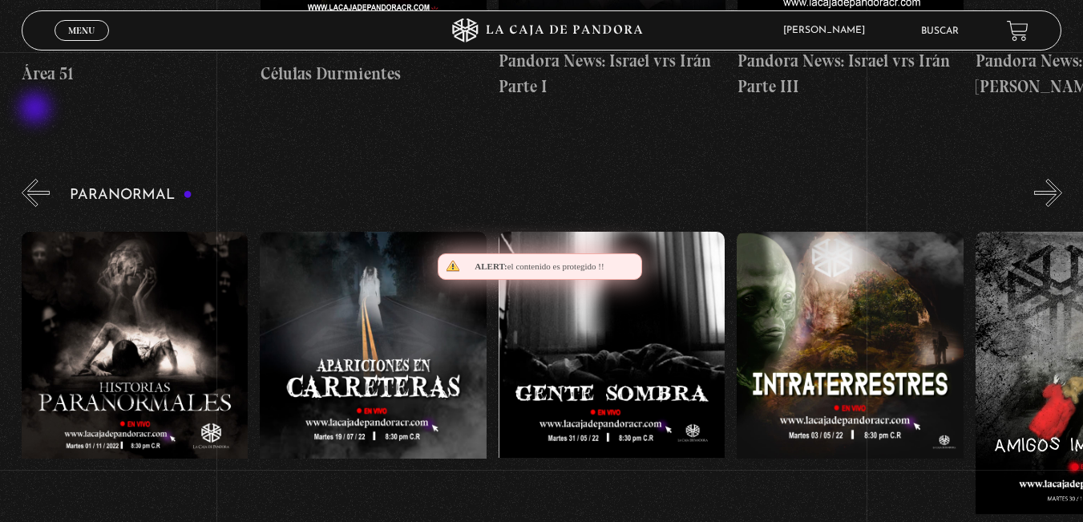
click at [37, 179] on button "«" at bounding box center [36, 193] width 28 height 28
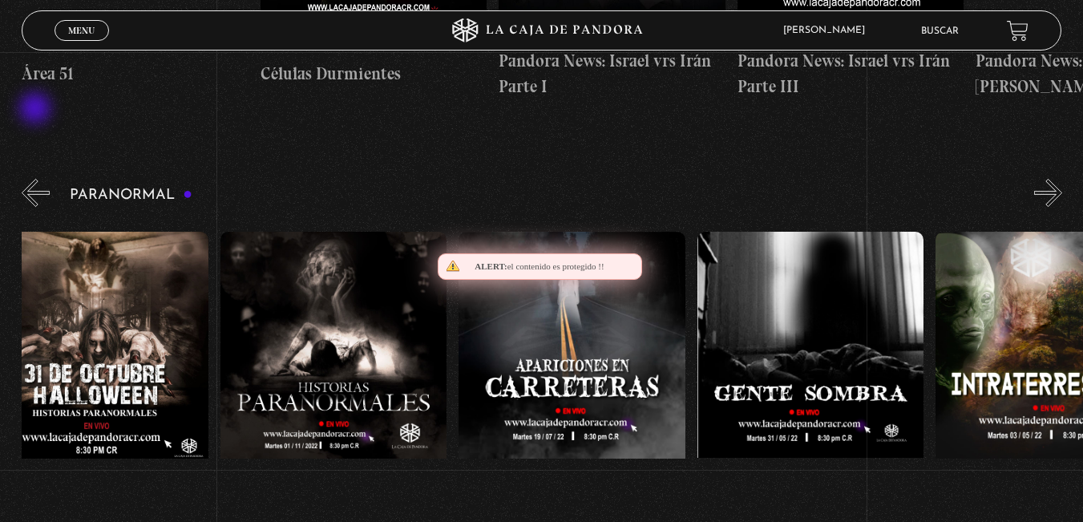
scroll to position [0, 6]
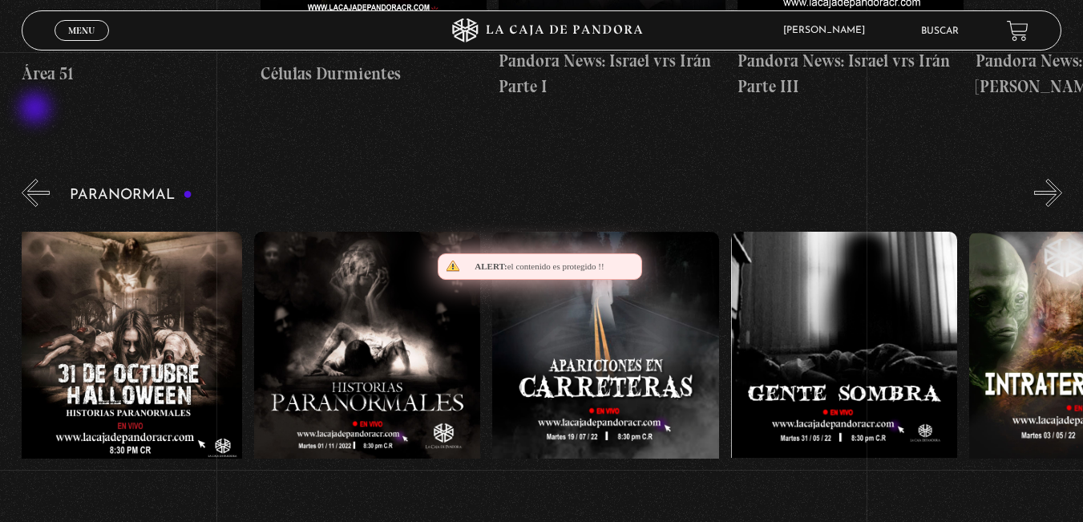
click at [37, 179] on button "«" at bounding box center [36, 193] width 28 height 28
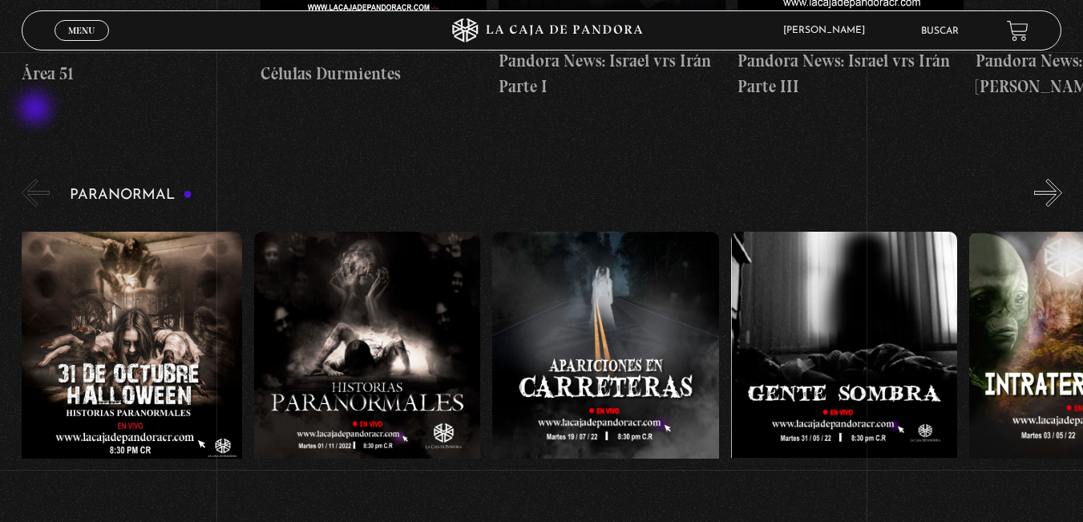
scroll to position [0, 0]
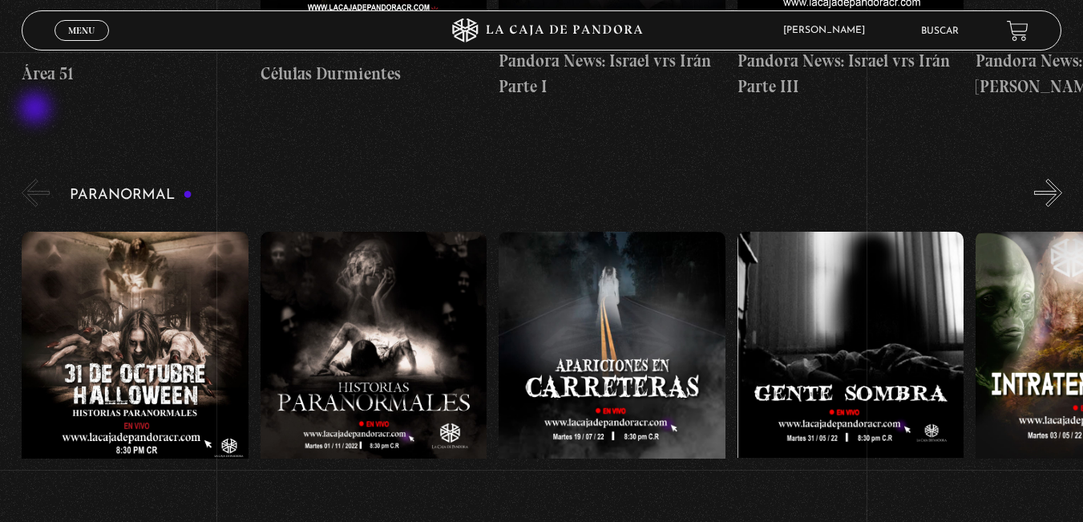
click at [37, 179] on button "«" at bounding box center [36, 193] width 28 height 28
click at [23, 176] on div "Paranormal [DATE] [DATE] Historias Paranormales Apariciones en Carretera Ovnis …" at bounding box center [552, 371] width 1061 height 390
click at [27, 179] on button "«" at bounding box center [36, 193] width 28 height 28
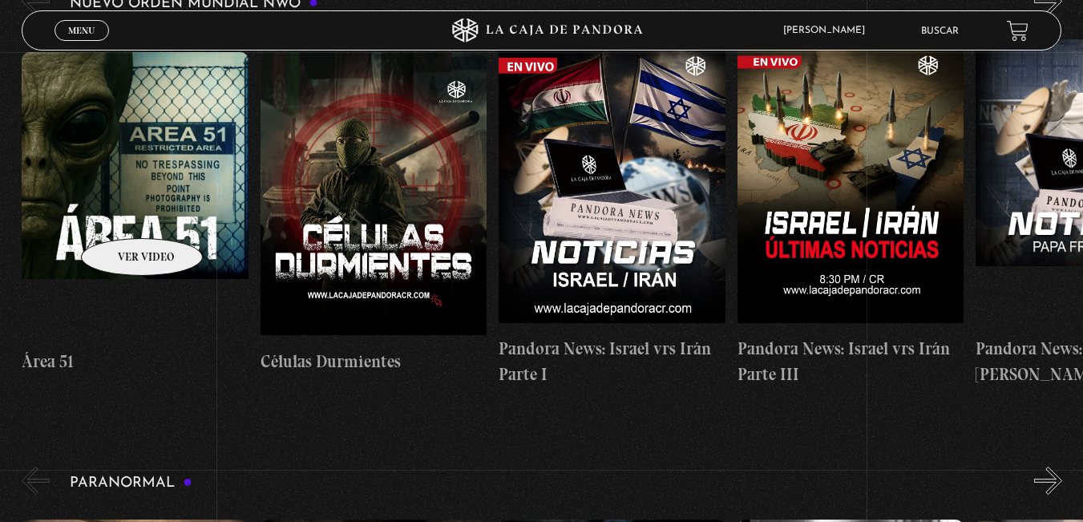
scroll to position [240, 0]
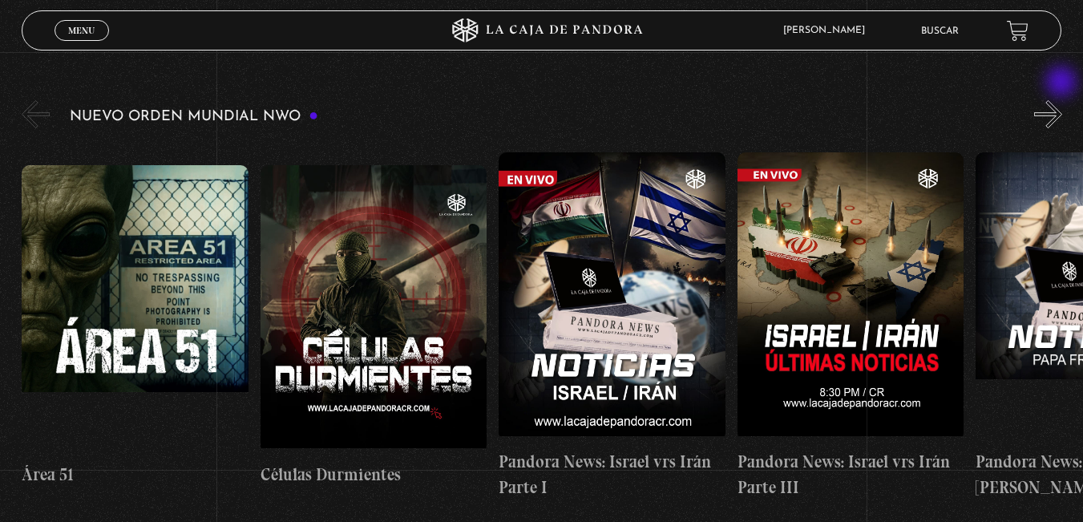
click at [1062, 100] on button "»" at bounding box center [1048, 114] width 28 height 28
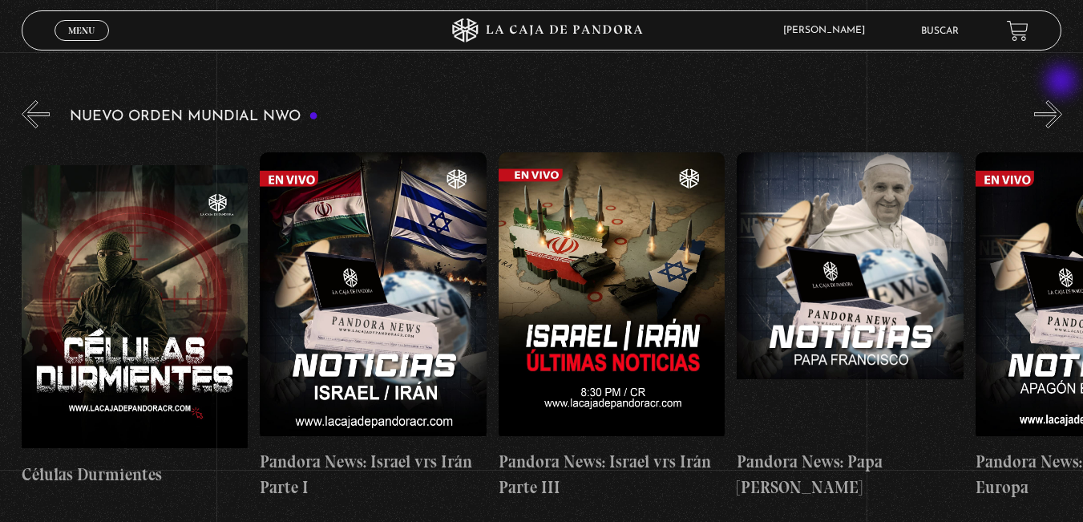
click at [1062, 100] on button "»" at bounding box center [1048, 114] width 28 height 28
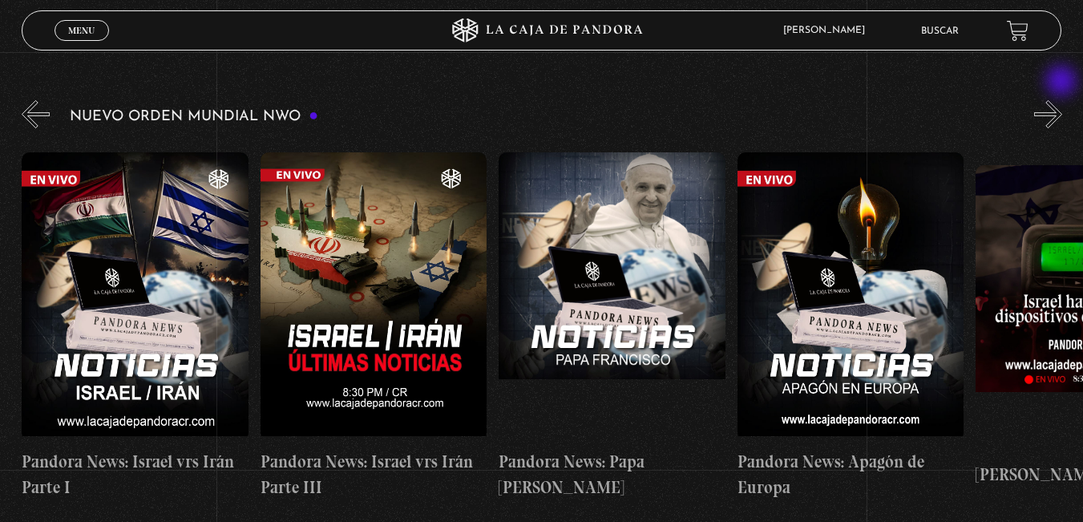
click at [1062, 100] on button "»" at bounding box center [1048, 114] width 28 height 28
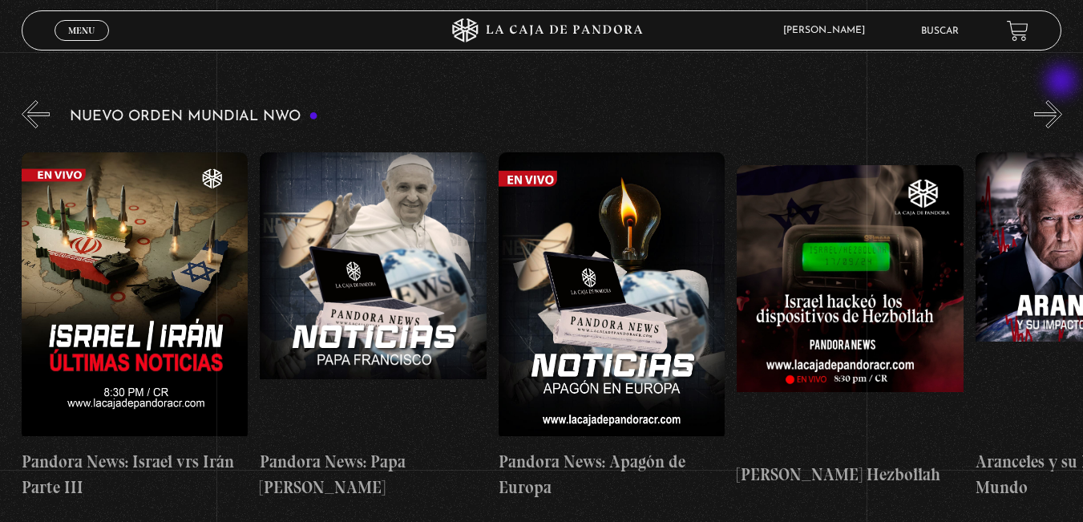
click at [1062, 100] on button "»" at bounding box center [1048, 114] width 28 height 28
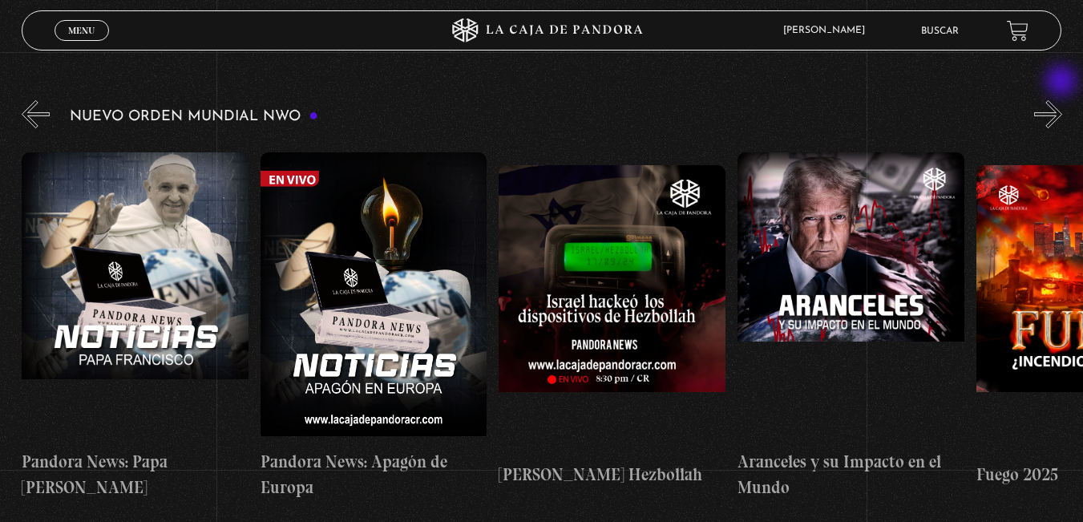
click at [1062, 100] on button "»" at bounding box center [1048, 114] width 28 height 28
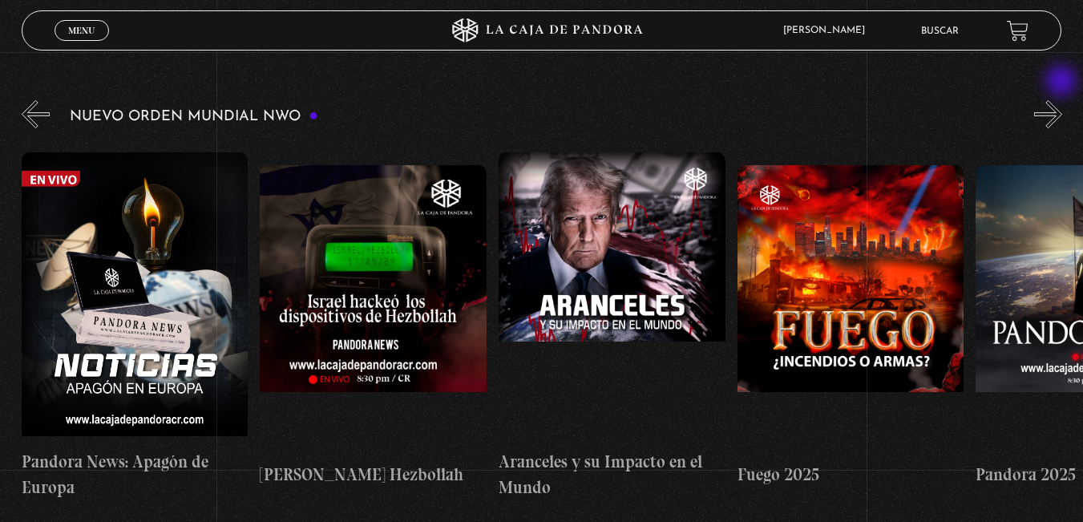
click at [1062, 100] on button "»" at bounding box center [1048, 114] width 28 height 28
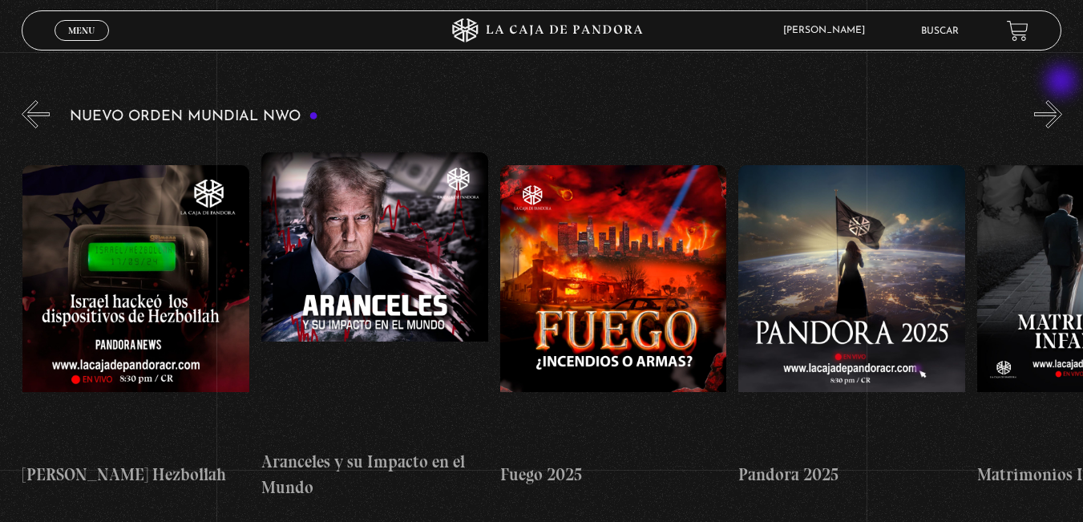
click at [1062, 100] on button "»" at bounding box center [1048, 114] width 28 height 28
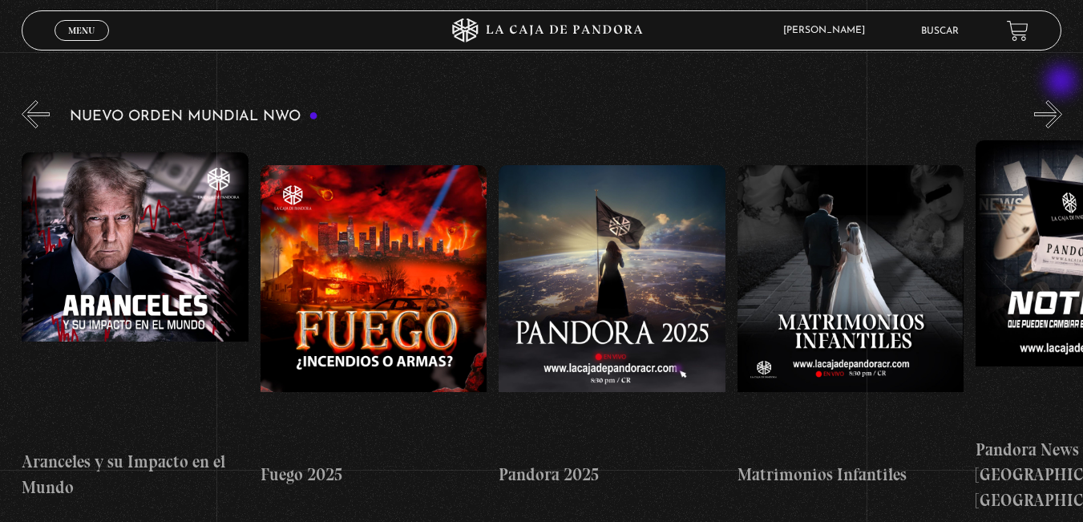
click at [1062, 100] on button "»" at bounding box center [1048, 114] width 28 height 28
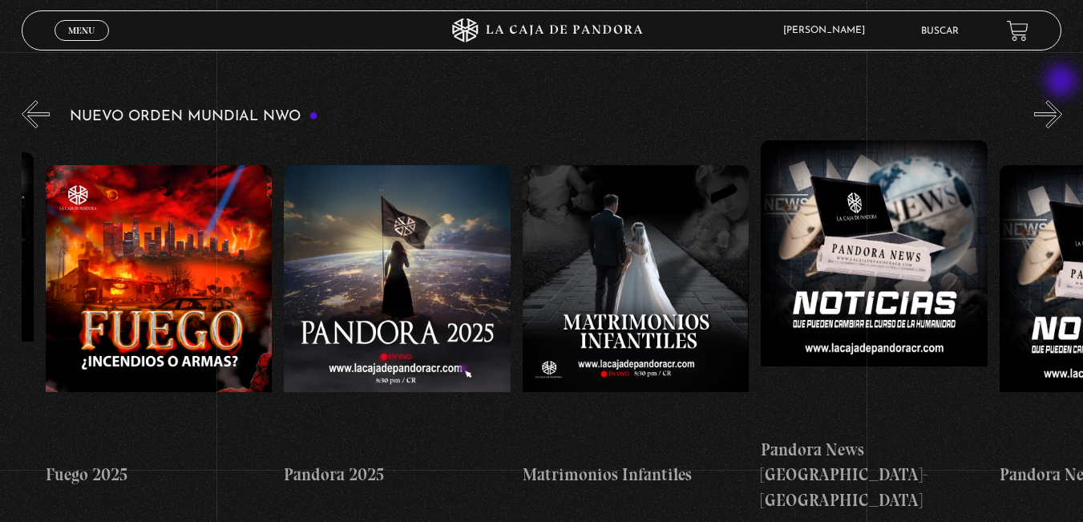
scroll to position [0, 1908]
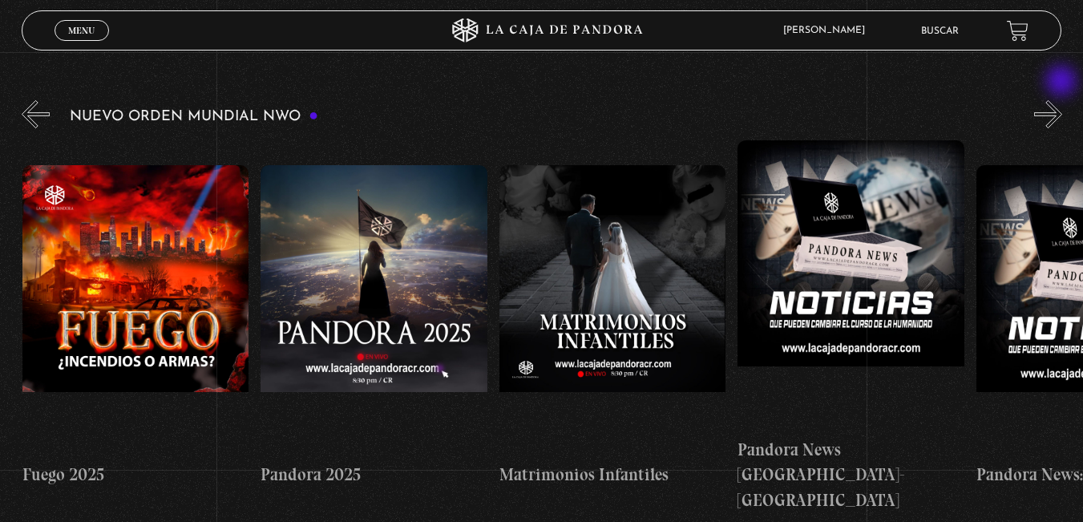
click at [1062, 100] on button "»" at bounding box center [1048, 114] width 28 height 28
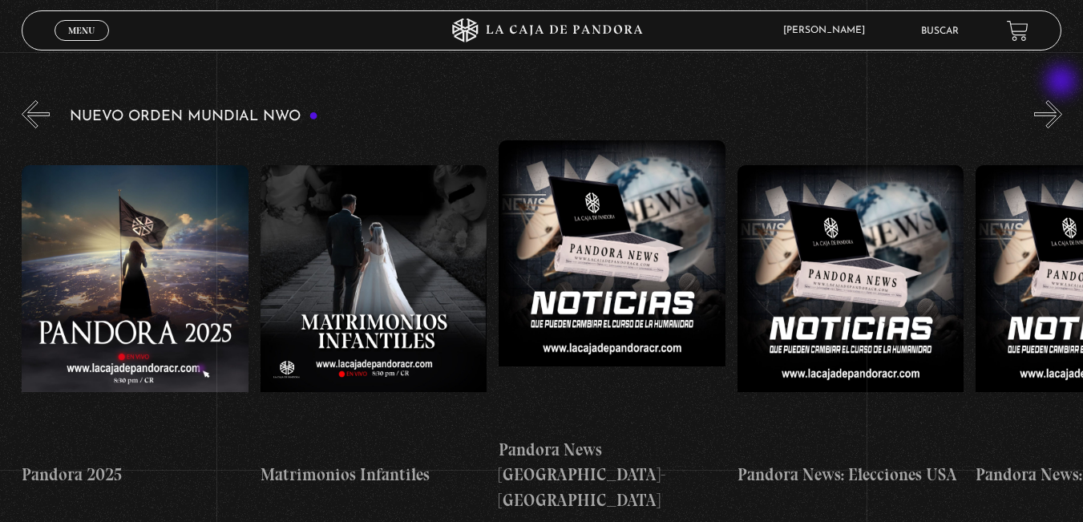
click at [1062, 100] on button "»" at bounding box center [1048, 114] width 28 height 28
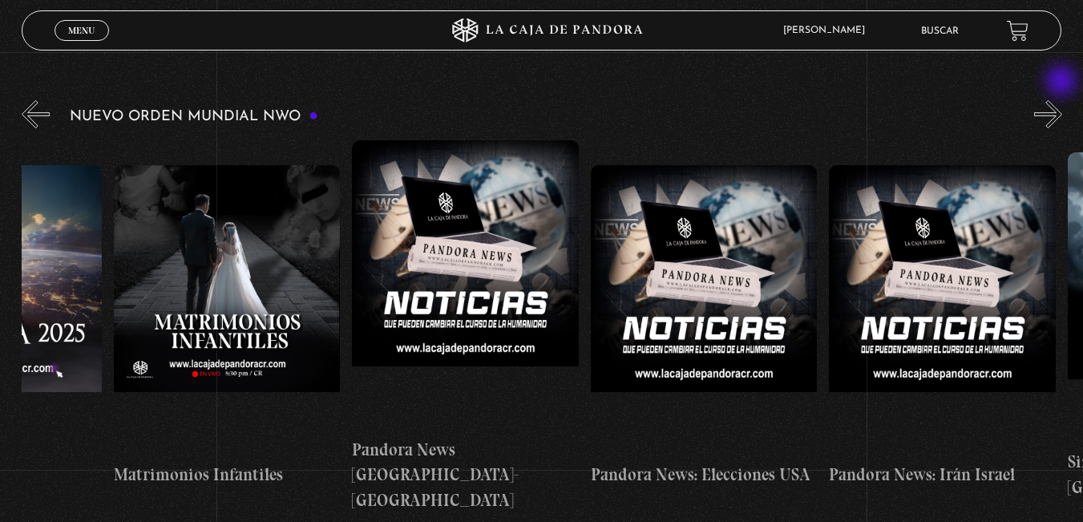
click at [1062, 100] on button "»" at bounding box center [1048, 114] width 28 height 28
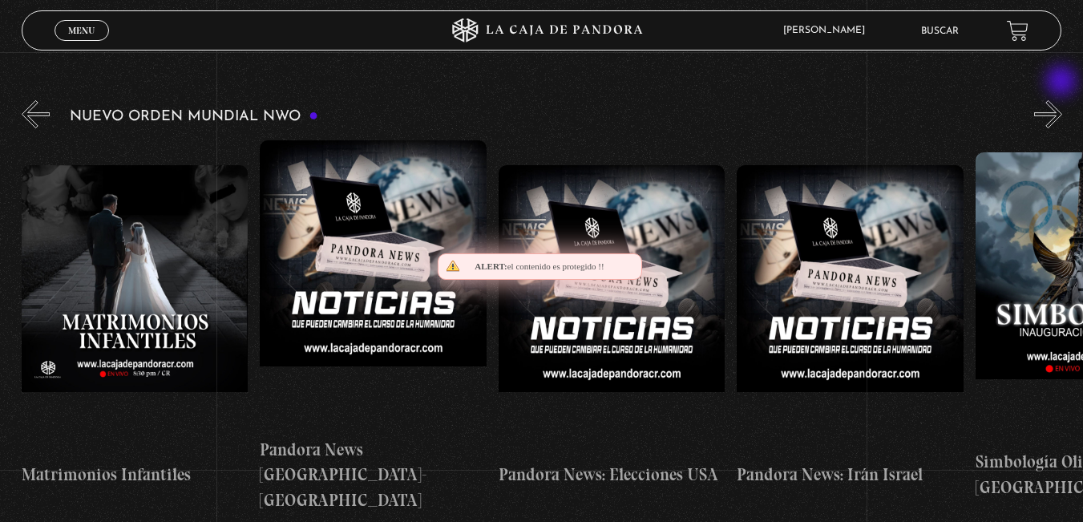
click at [1062, 100] on button "»" at bounding box center [1048, 114] width 28 height 28
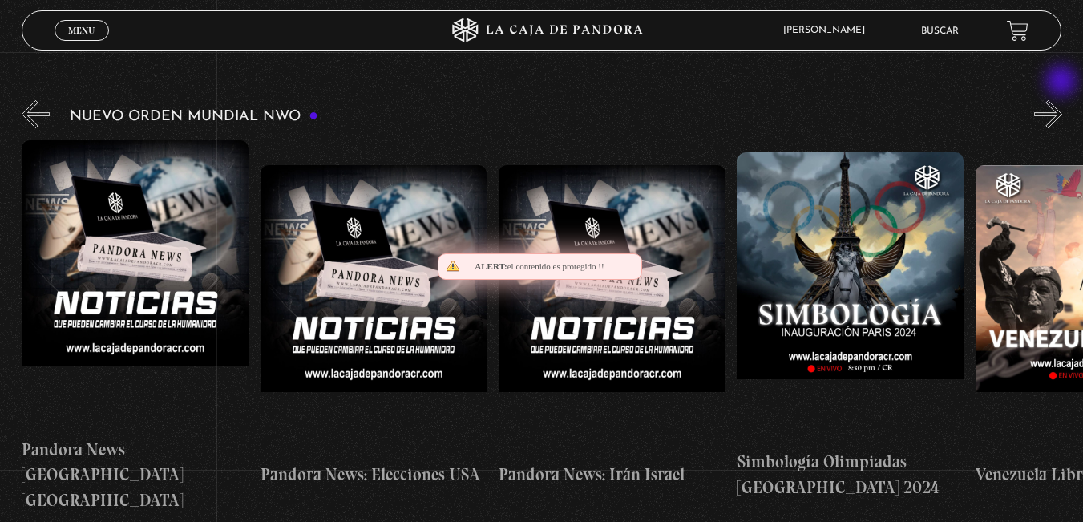
click at [1062, 100] on button "»" at bounding box center [1048, 114] width 28 height 28
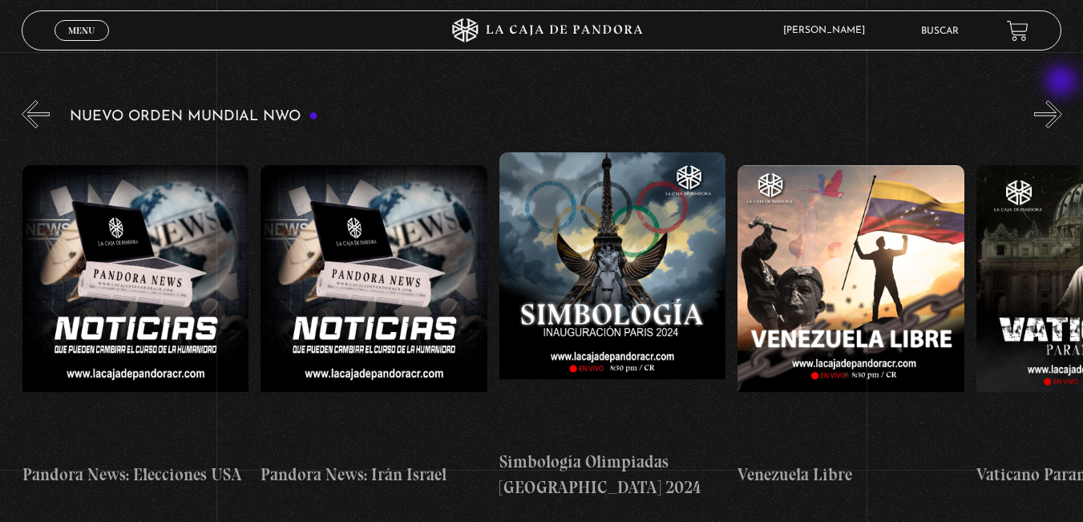
scroll to position [0, 2863]
click at [1061, 100] on button "»" at bounding box center [1048, 114] width 28 height 28
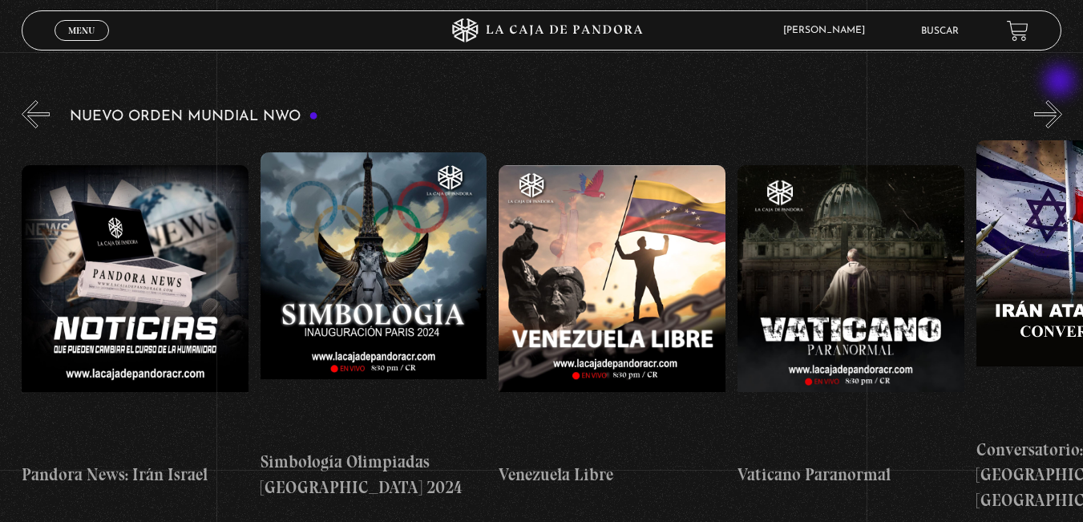
click at [1061, 100] on button "»" at bounding box center [1048, 114] width 28 height 28
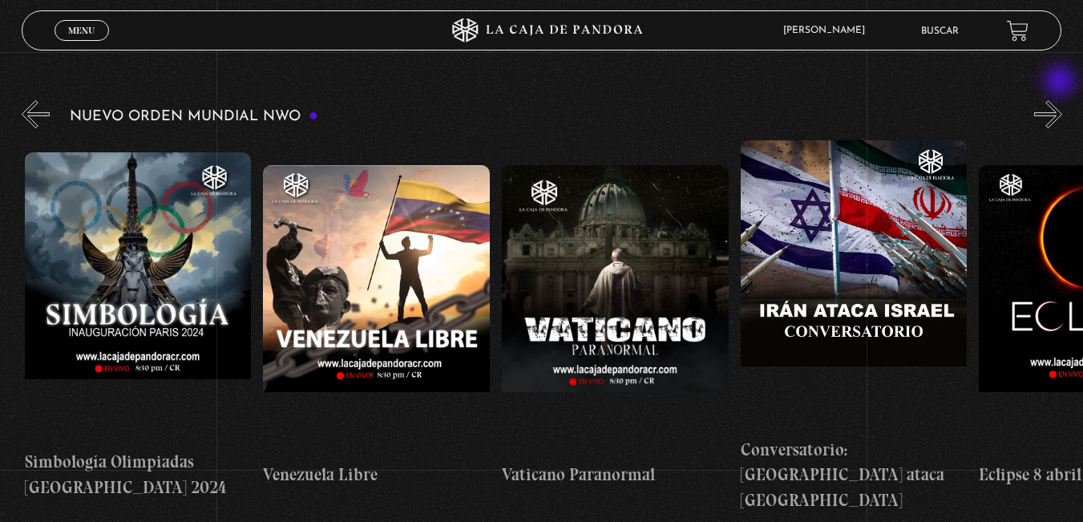
click at [1061, 100] on button "»" at bounding box center [1048, 114] width 28 height 28
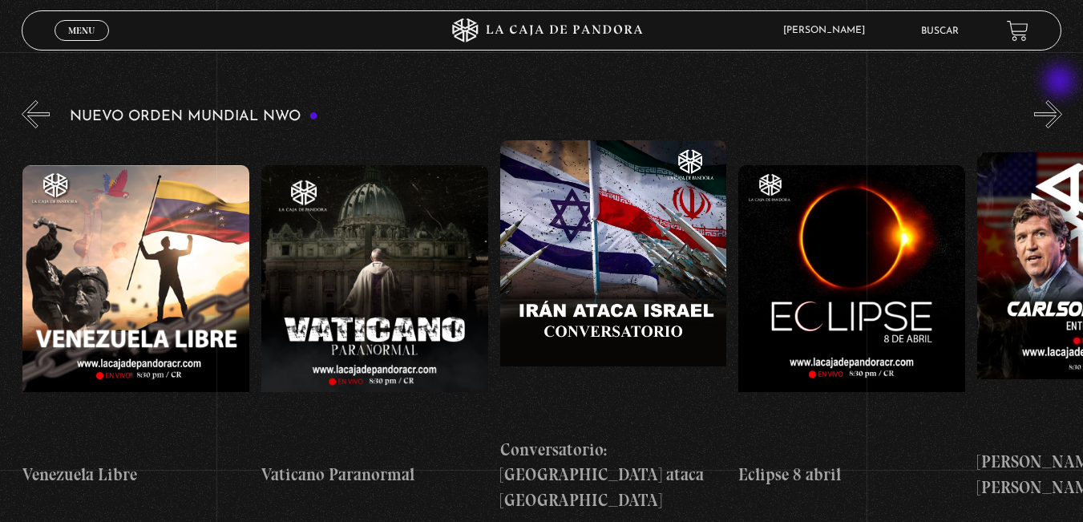
click at [1061, 100] on button "»" at bounding box center [1048, 114] width 28 height 28
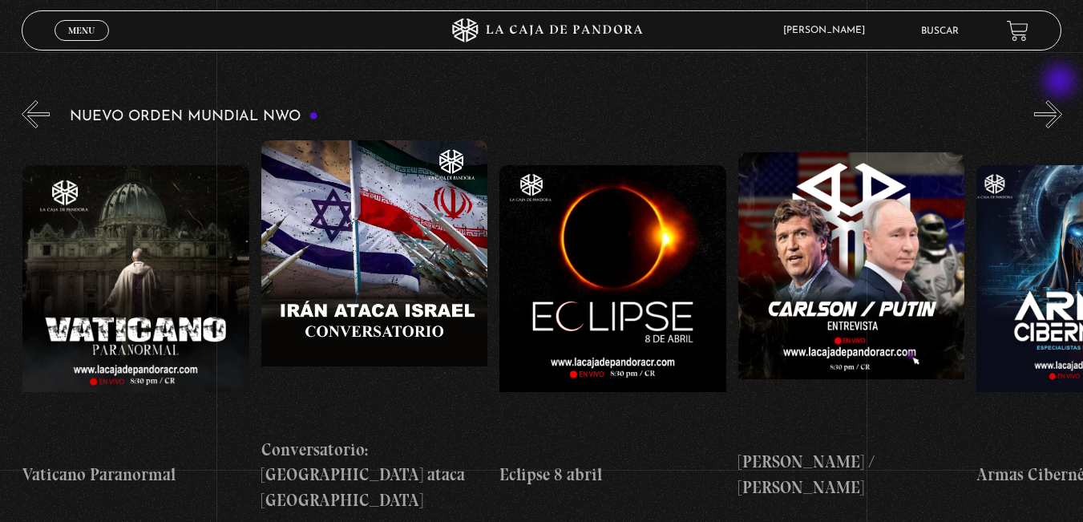
click at [1061, 100] on button "»" at bounding box center [1048, 114] width 28 height 28
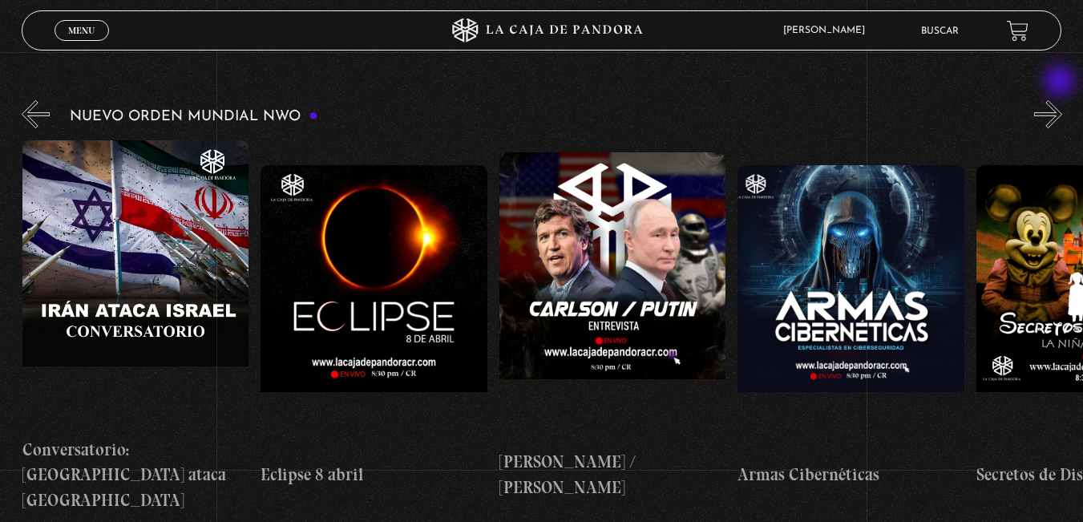
click at [1061, 100] on button "»" at bounding box center [1048, 114] width 28 height 28
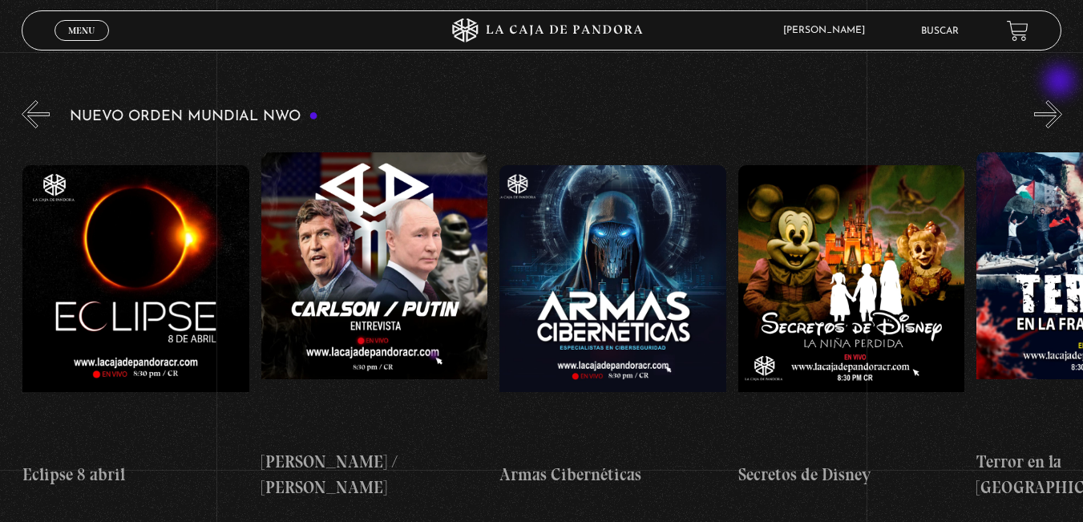
click at [1061, 100] on button "»" at bounding box center [1048, 114] width 28 height 28
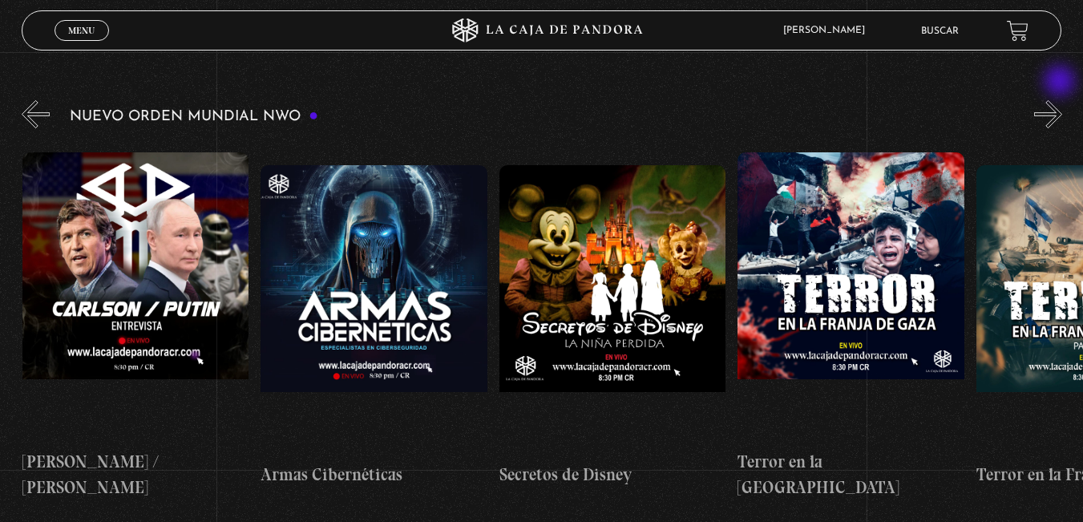
scroll to position [0, 4532]
click at [1061, 100] on button "»" at bounding box center [1048, 114] width 28 height 28
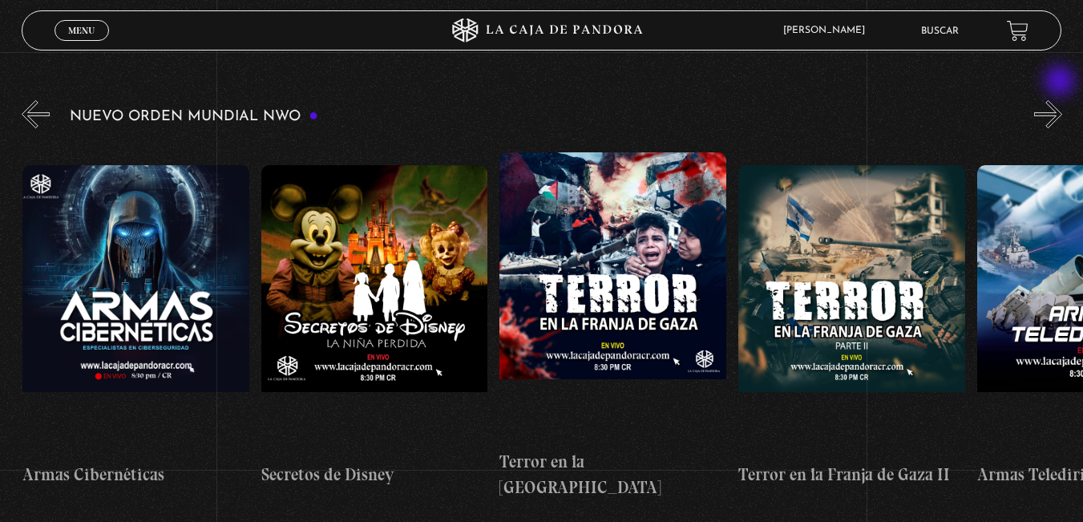
click at [1061, 100] on button "»" at bounding box center [1048, 114] width 28 height 28
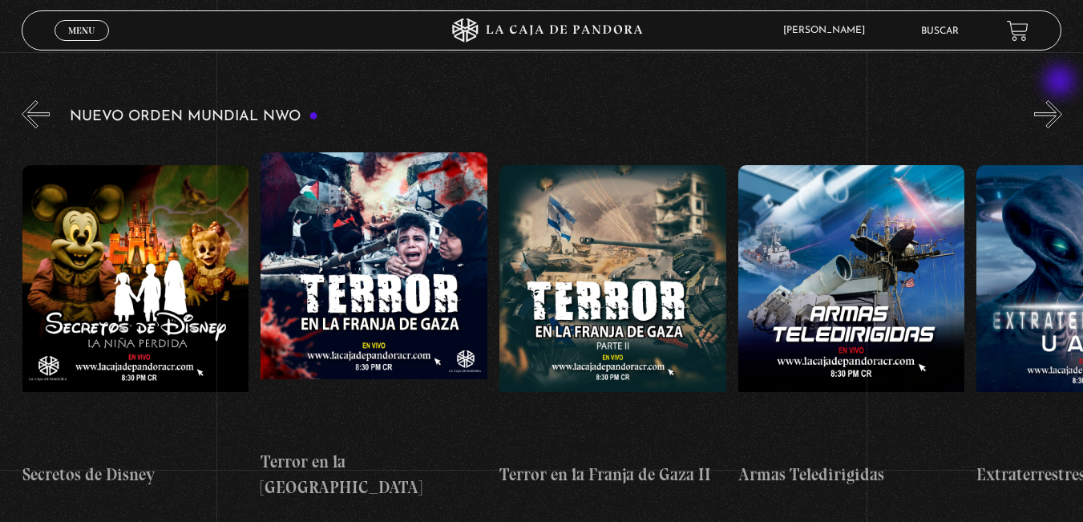
click at [1061, 100] on button "»" at bounding box center [1048, 114] width 28 height 28
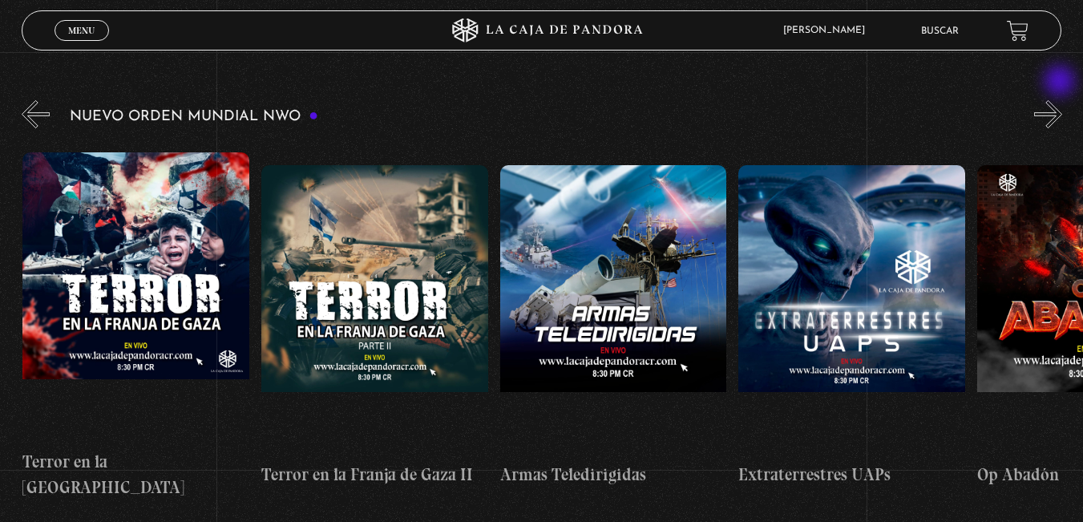
click at [1061, 100] on button "»" at bounding box center [1048, 114] width 28 height 28
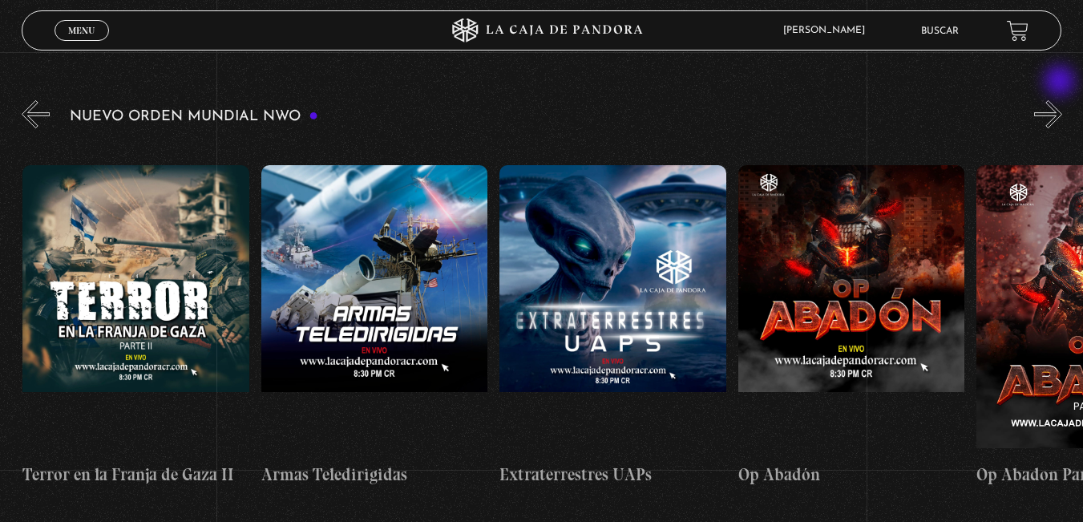
click at [1061, 100] on button "»" at bounding box center [1048, 114] width 28 height 28
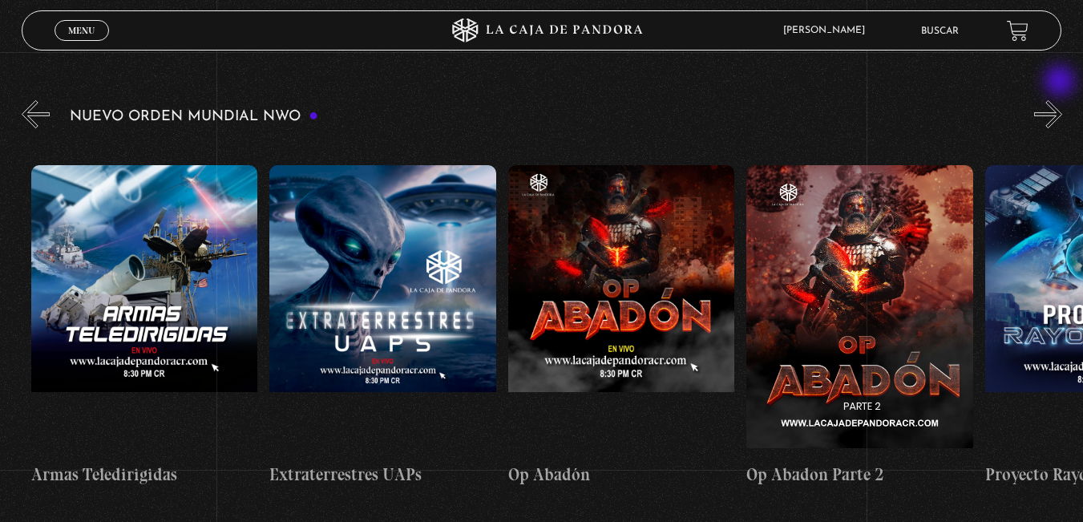
click at [1061, 100] on button "»" at bounding box center [1048, 114] width 28 height 28
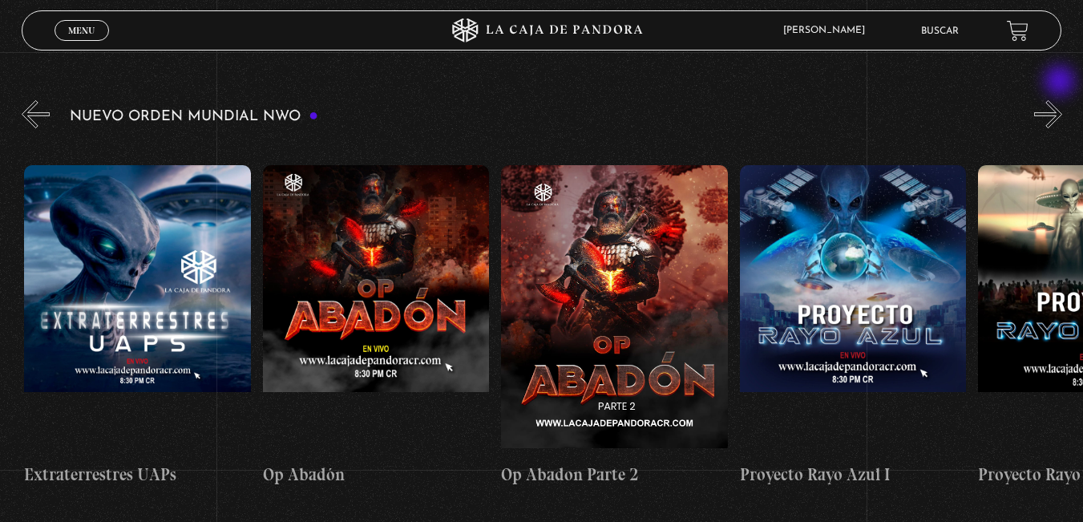
click at [1061, 100] on button "»" at bounding box center [1048, 114] width 28 height 28
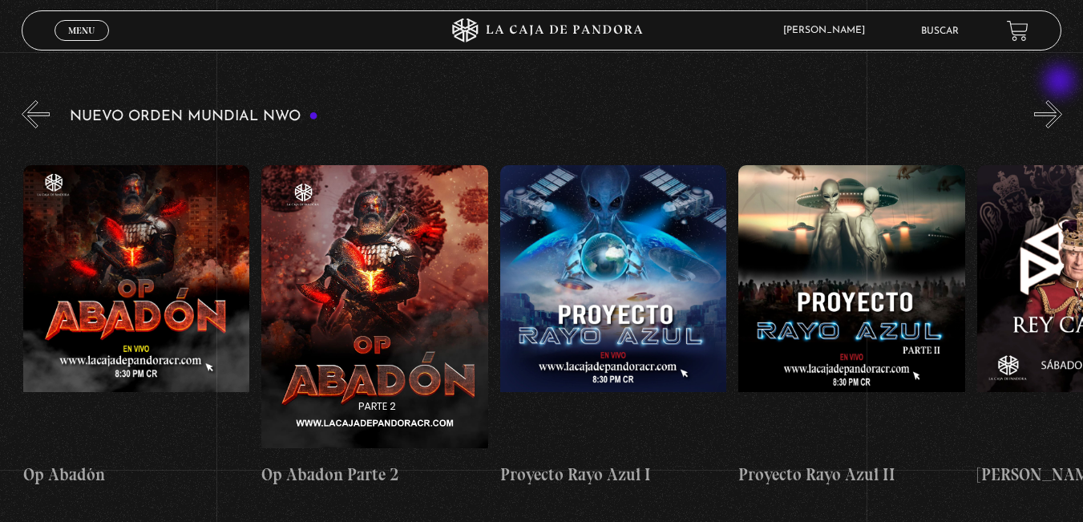
click at [1061, 100] on button "»" at bounding box center [1048, 114] width 28 height 28
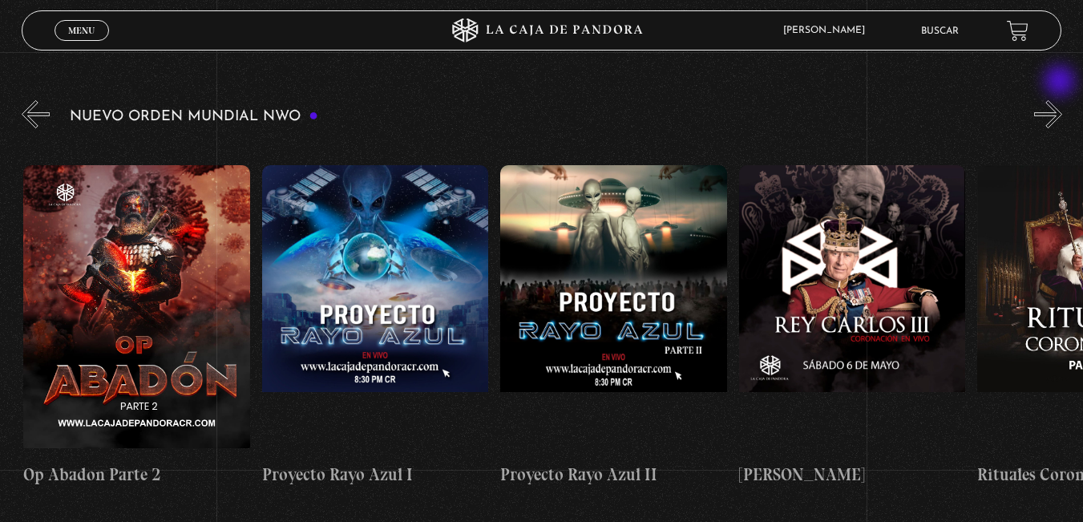
click at [1061, 100] on button "»" at bounding box center [1048, 114] width 28 height 28
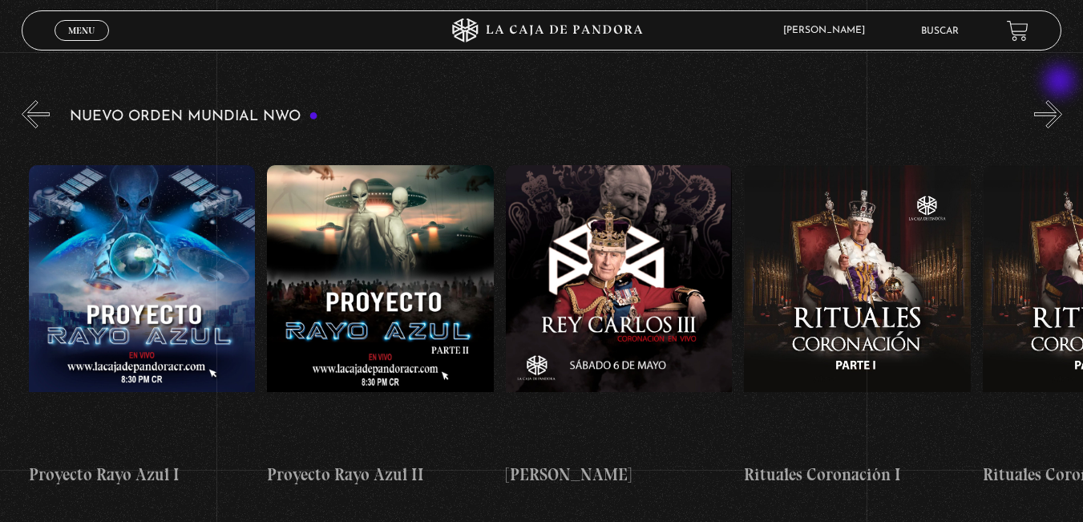
click at [1061, 100] on button "»" at bounding box center [1048, 114] width 28 height 28
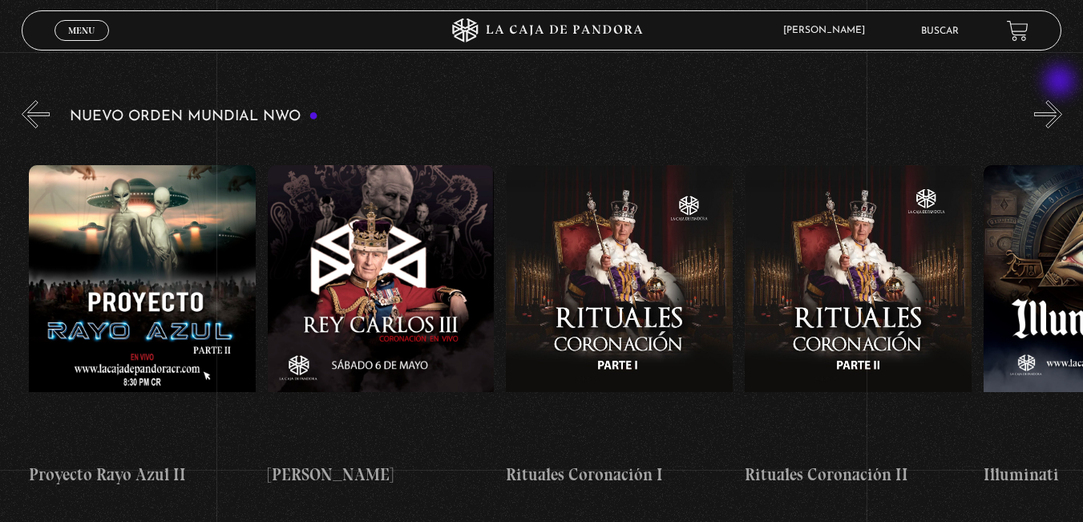
click at [1061, 100] on button "»" at bounding box center [1048, 114] width 28 height 28
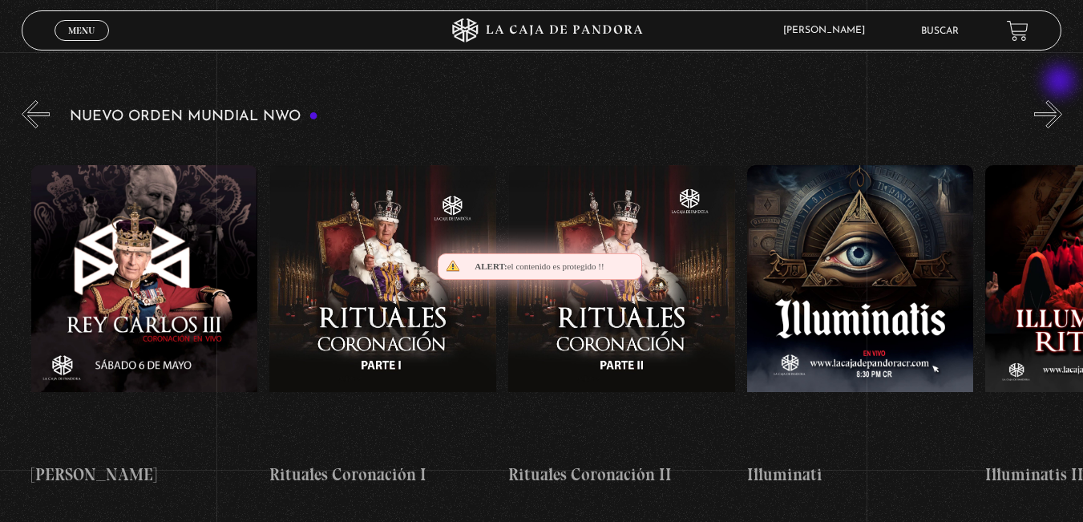
click at [1061, 100] on button "»" at bounding box center [1048, 114] width 28 height 28
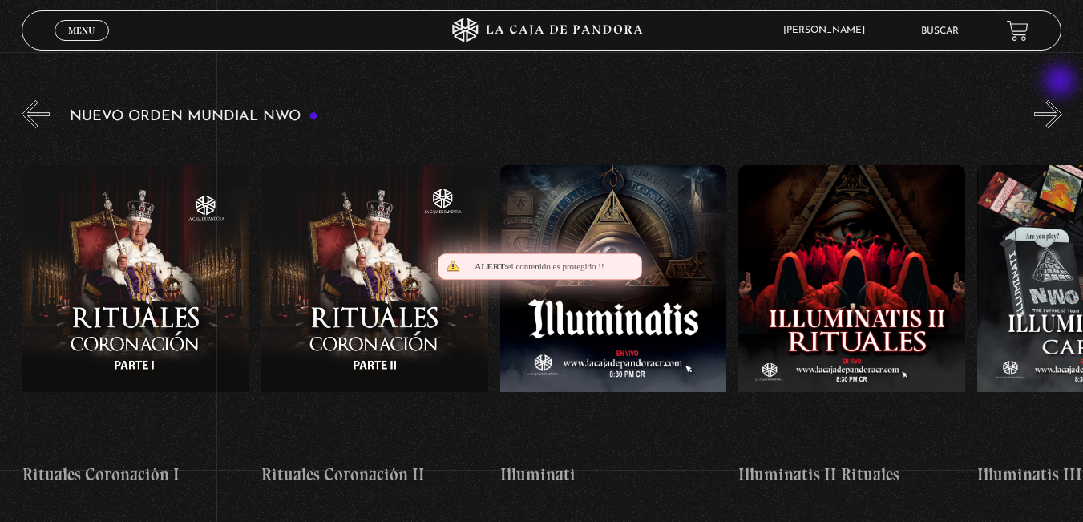
scroll to position [0, 7394]
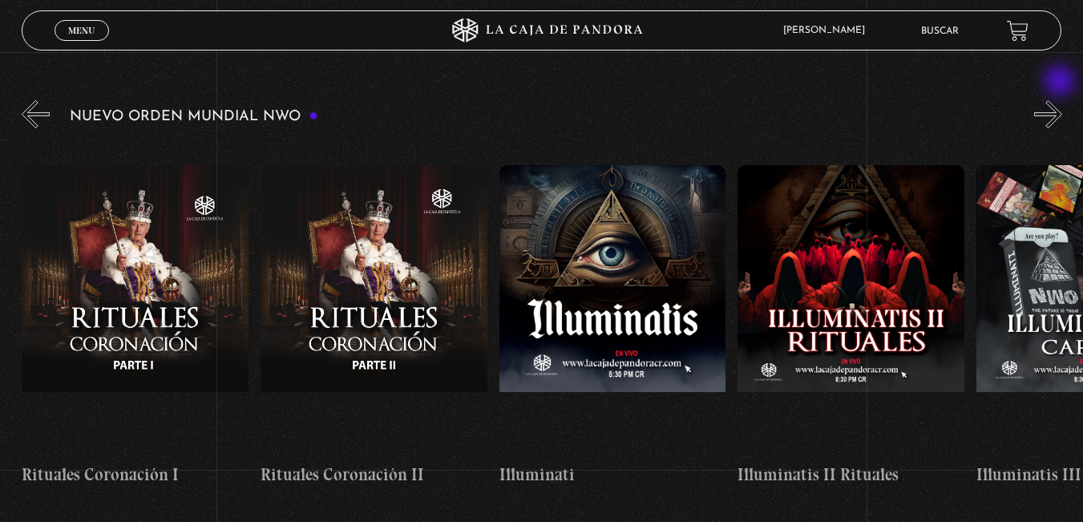
click at [1061, 100] on button "»" at bounding box center [1048, 114] width 28 height 28
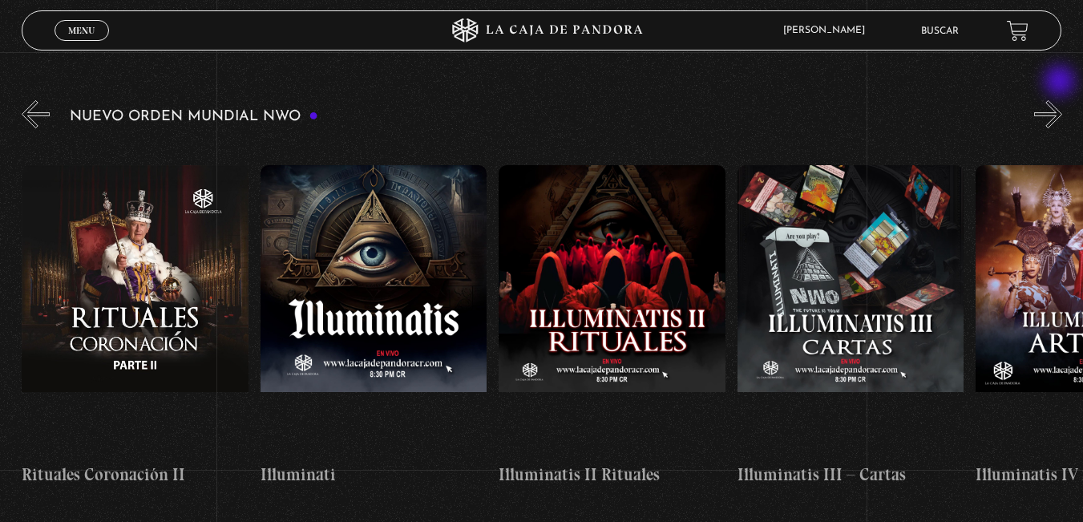
click at [1061, 100] on button "»" at bounding box center [1048, 114] width 28 height 28
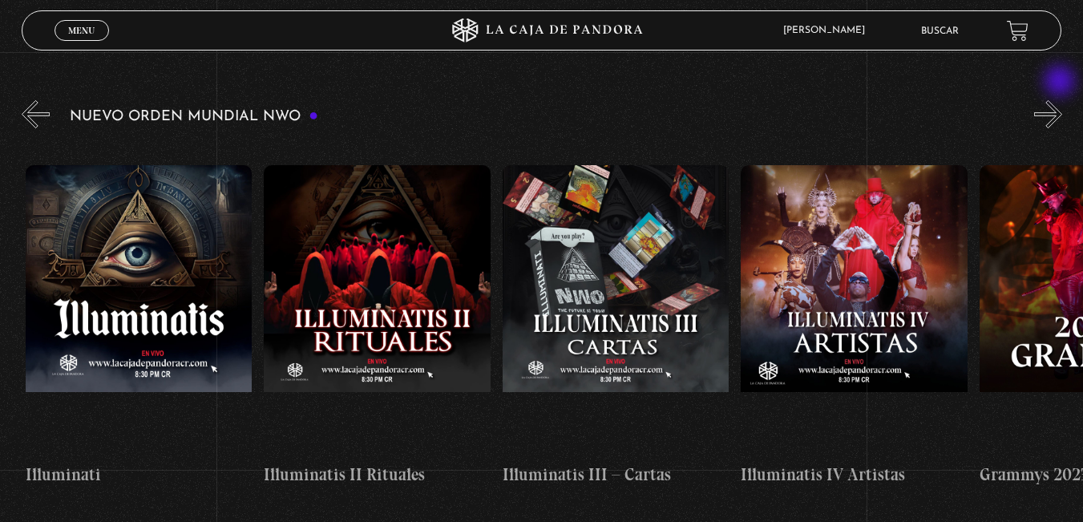
scroll to position [0, 7871]
